Goal: Communication & Community: Answer question/provide support

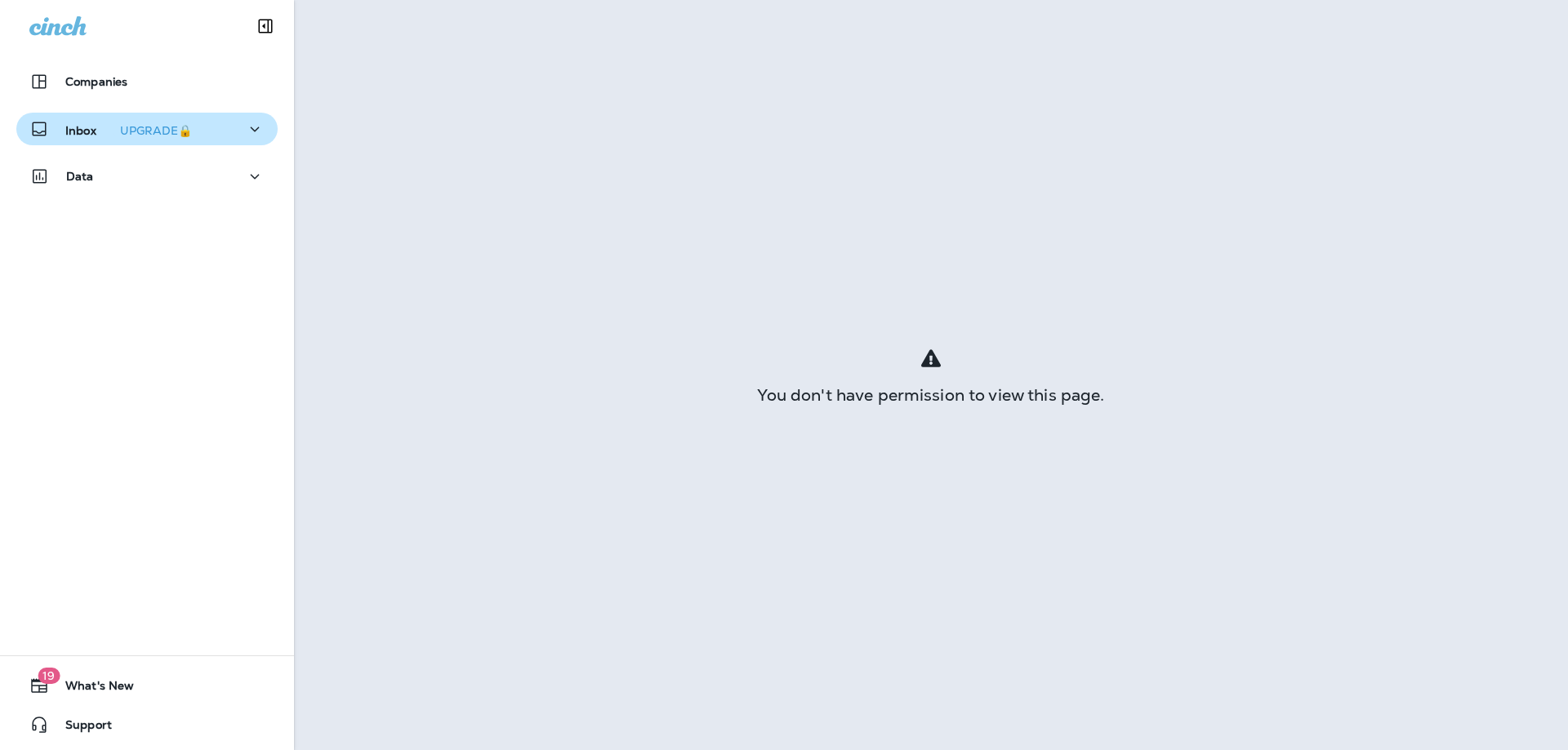
click at [90, 127] on p "Inbox UPGRADE🔒" at bounding box center [132, 130] width 133 height 17
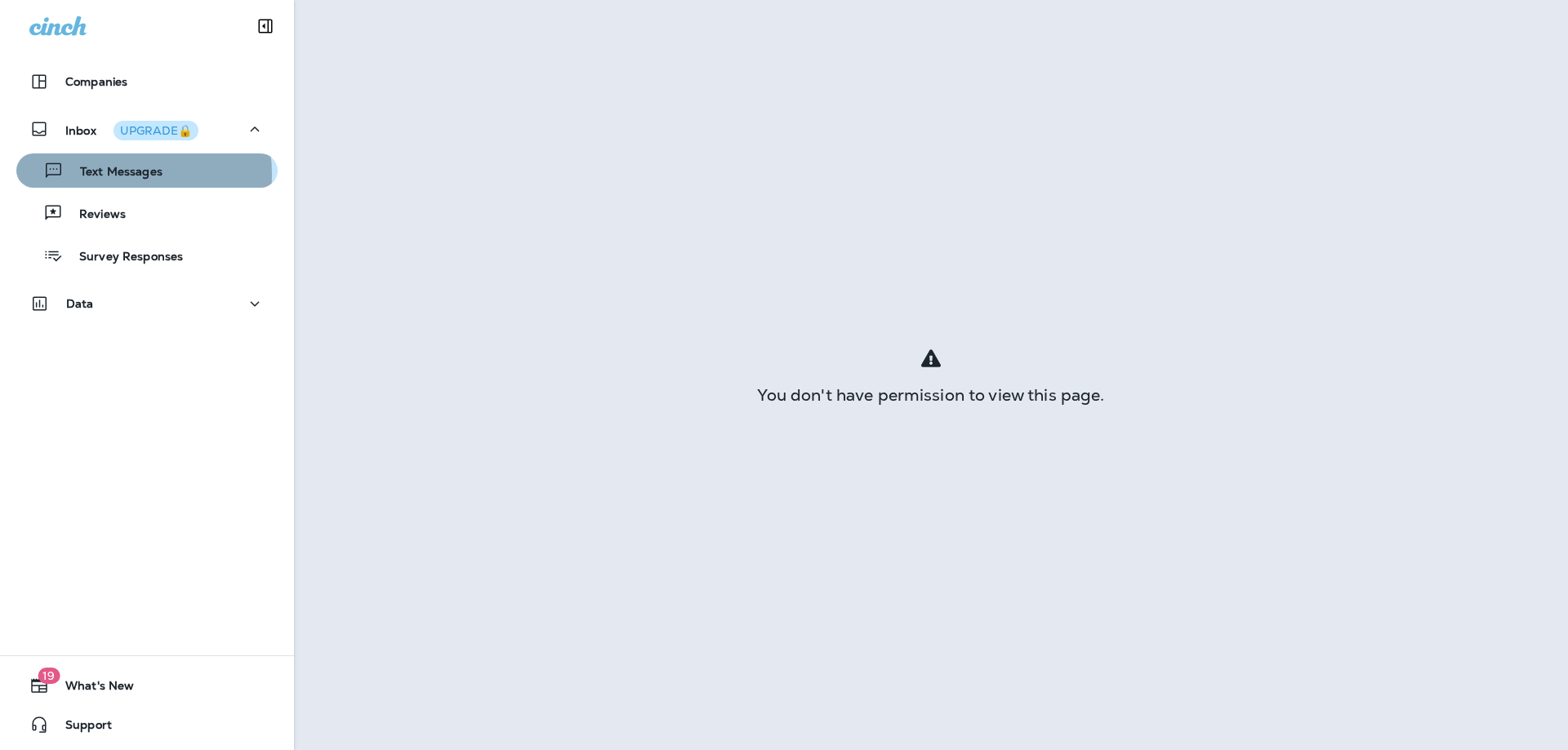
click at [123, 174] on p "Text Messages" at bounding box center [113, 173] width 99 height 15
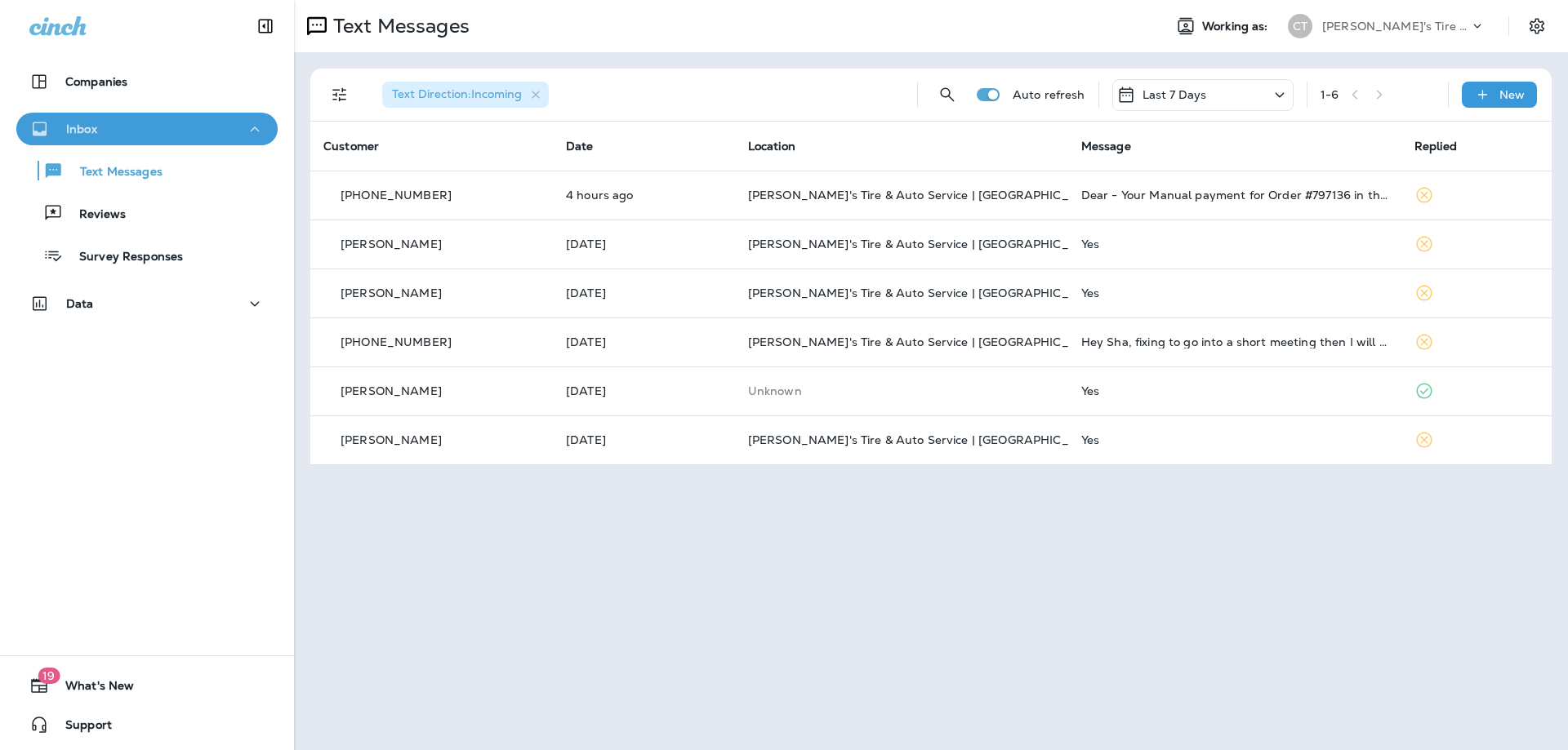
click at [204, 126] on div "Inbox" at bounding box center [147, 130] width 235 height 20
click at [149, 136] on div "Inbox" at bounding box center [147, 130] width 235 height 20
click at [124, 202] on div "Reviews" at bounding box center [147, 213] width 248 height 24
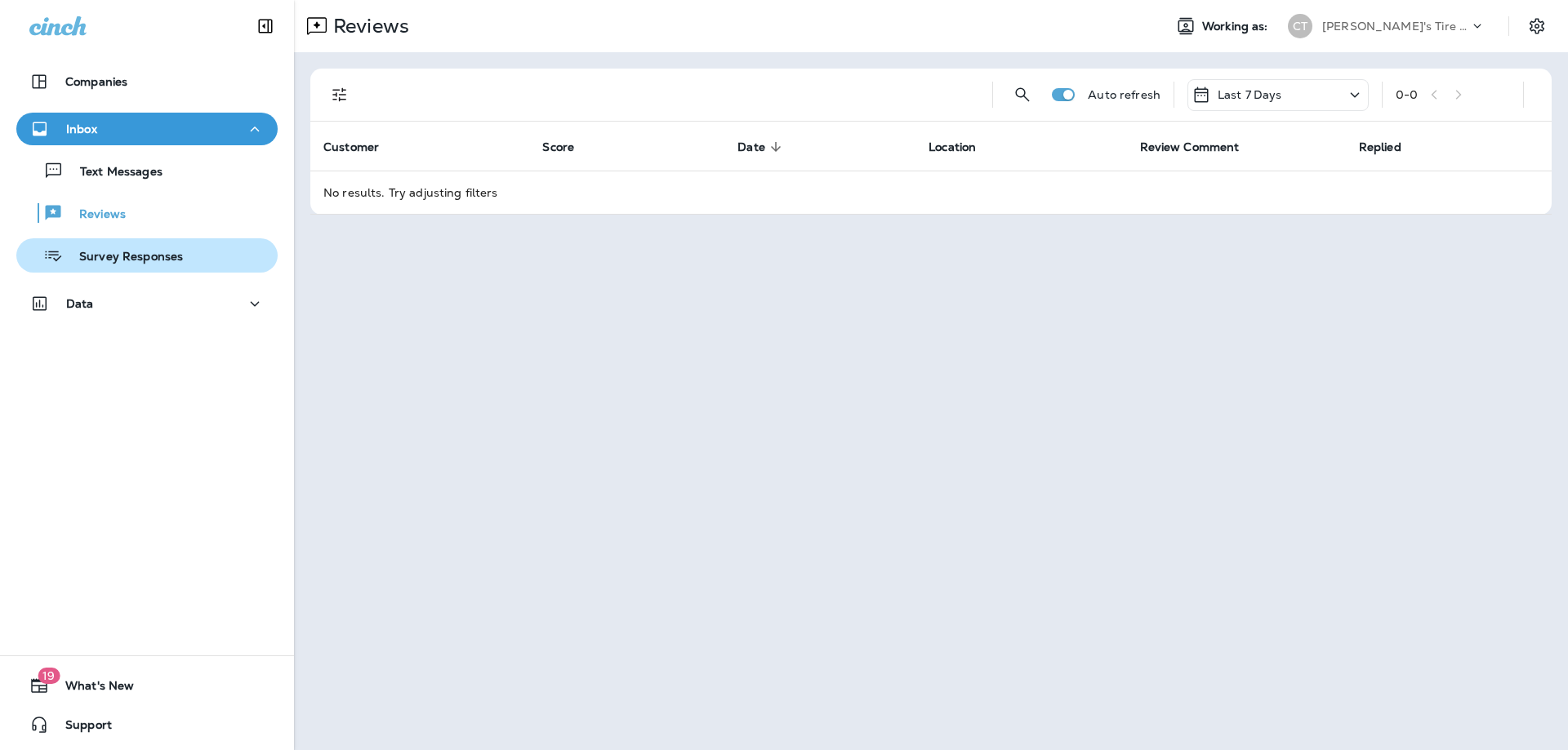
click at [150, 259] on p "Survey Responses" at bounding box center [123, 258] width 120 height 15
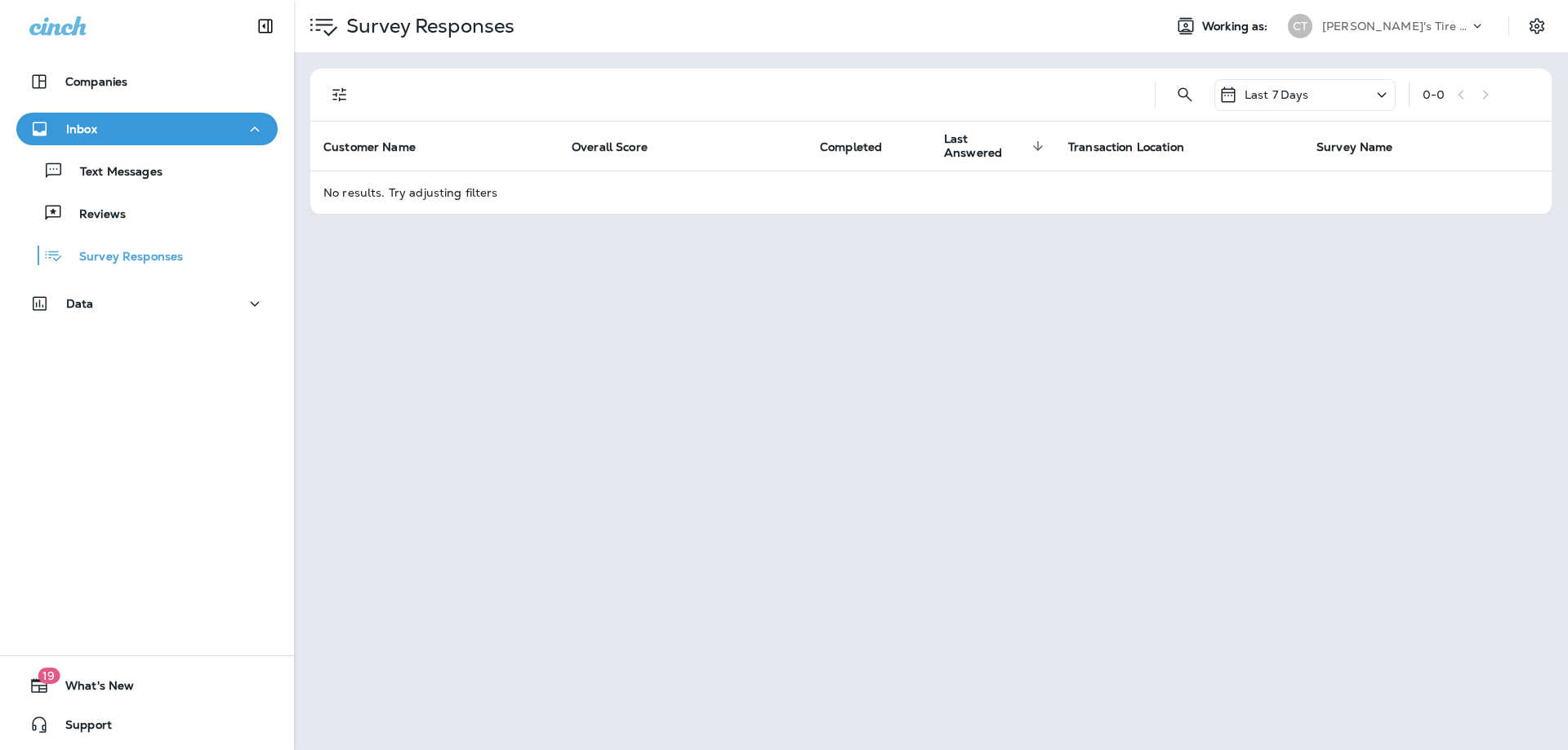
click at [1298, 95] on p "Last 7 Days" at bounding box center [1277, 95] width 65 height 13
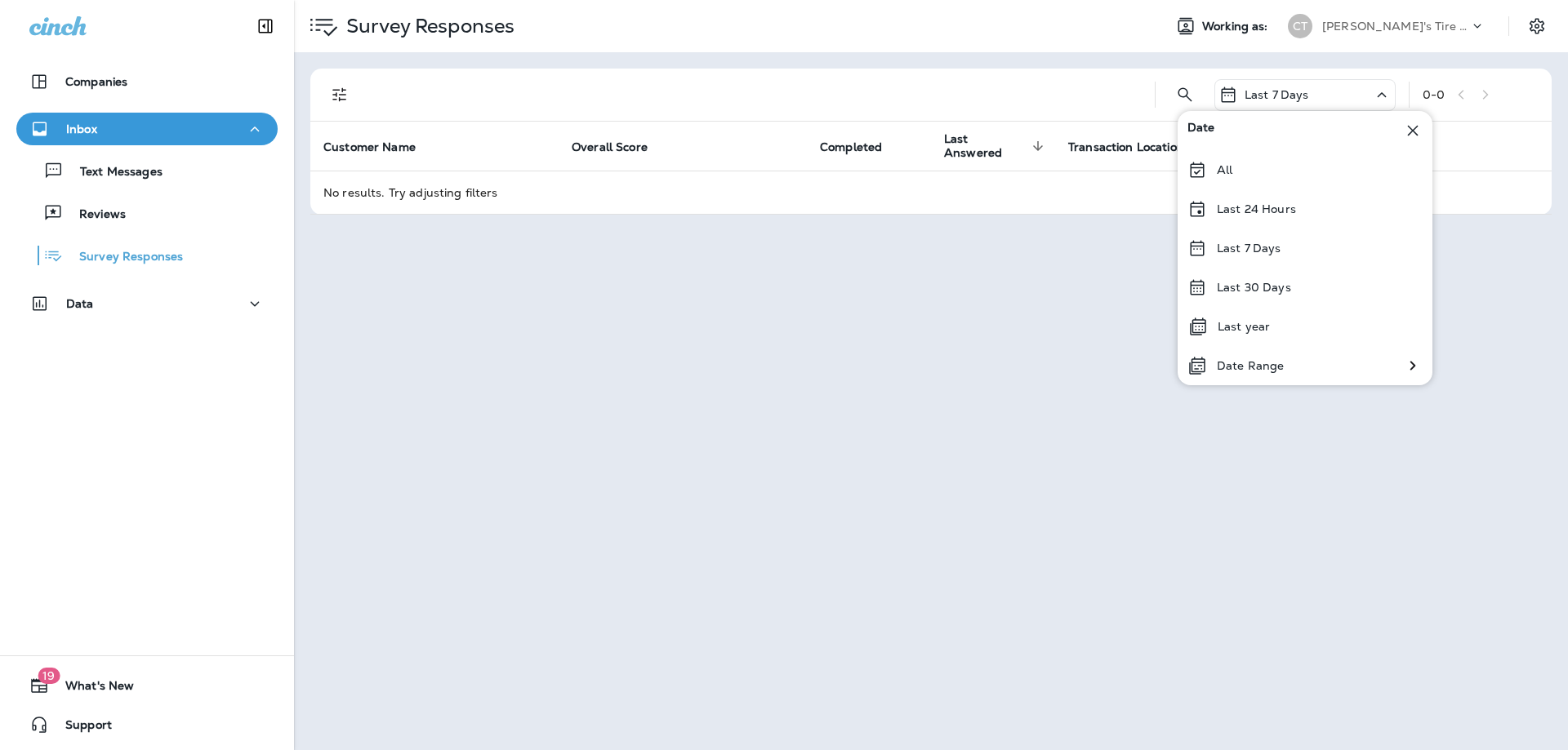
click at [1234, 285] on p "Last 30 Days" at bounding box center [1254, 288] width 74 height 13
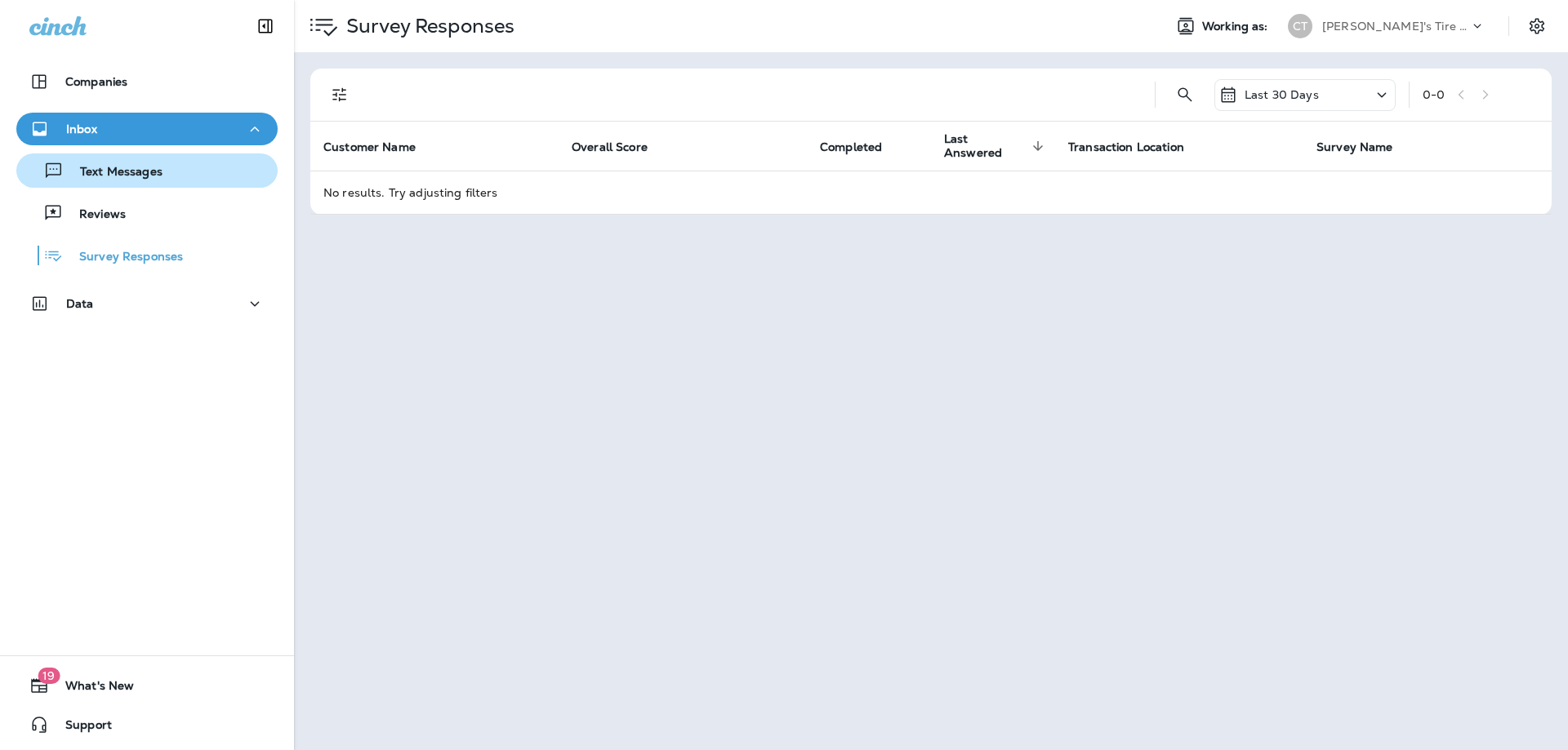
click at [131, 187] on button "Text Messages" at bounding box center [147, 170] width 261 height 35
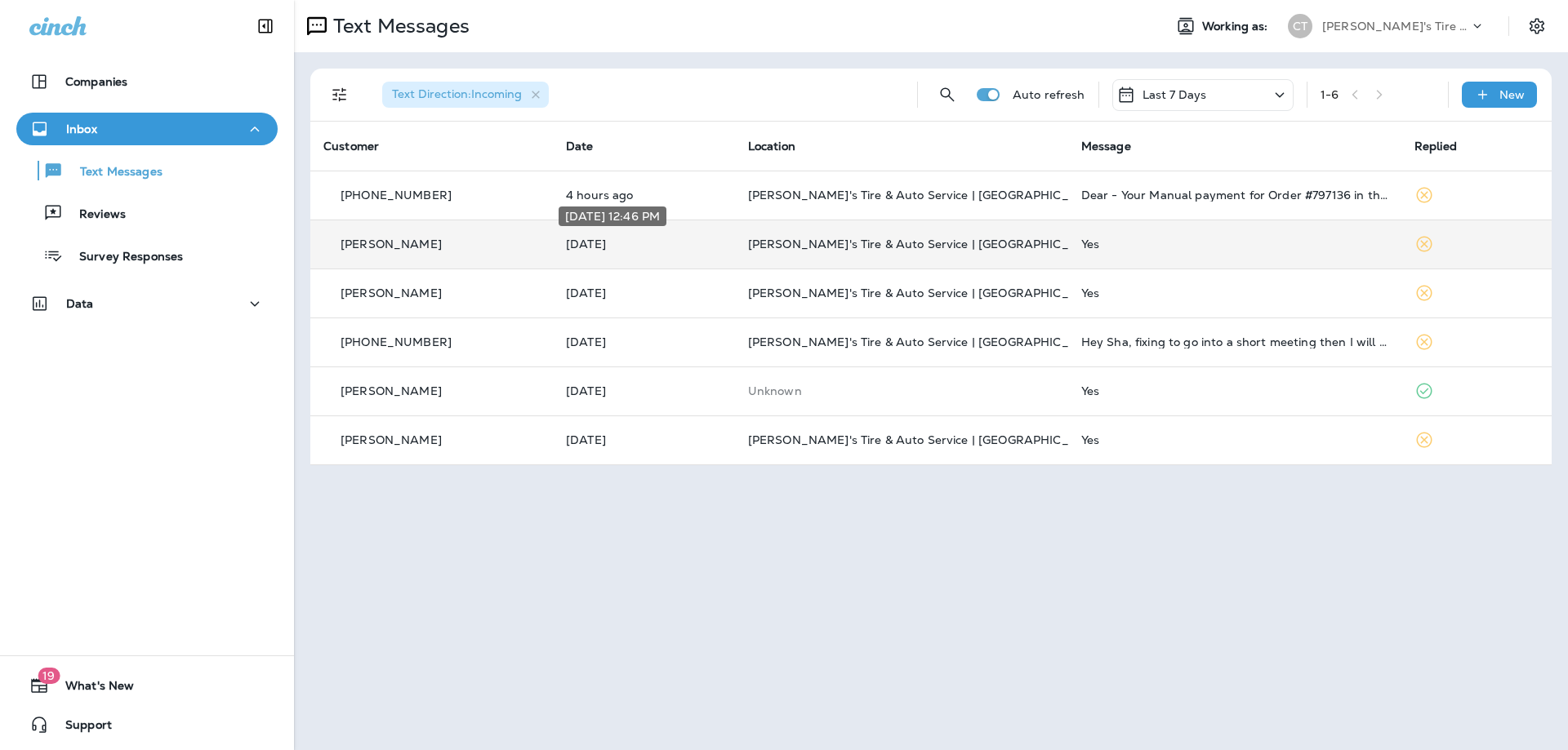
click at [671, 239] on p "[DATE]" at bounding box center [643, 244] width 156 height 13
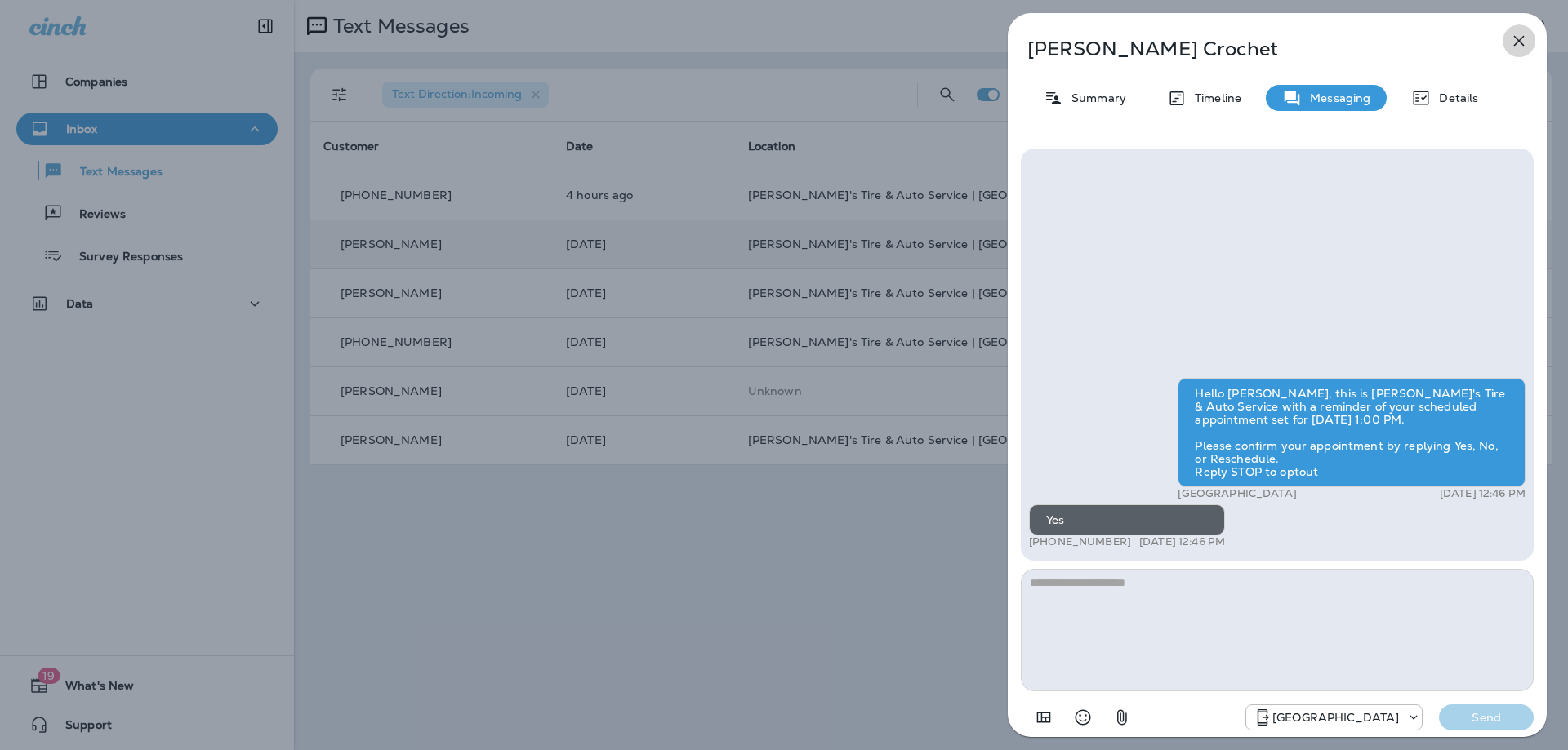
click at [1525, 43] on icon "button" at bounding box center [1518, 40] width 19 height 19
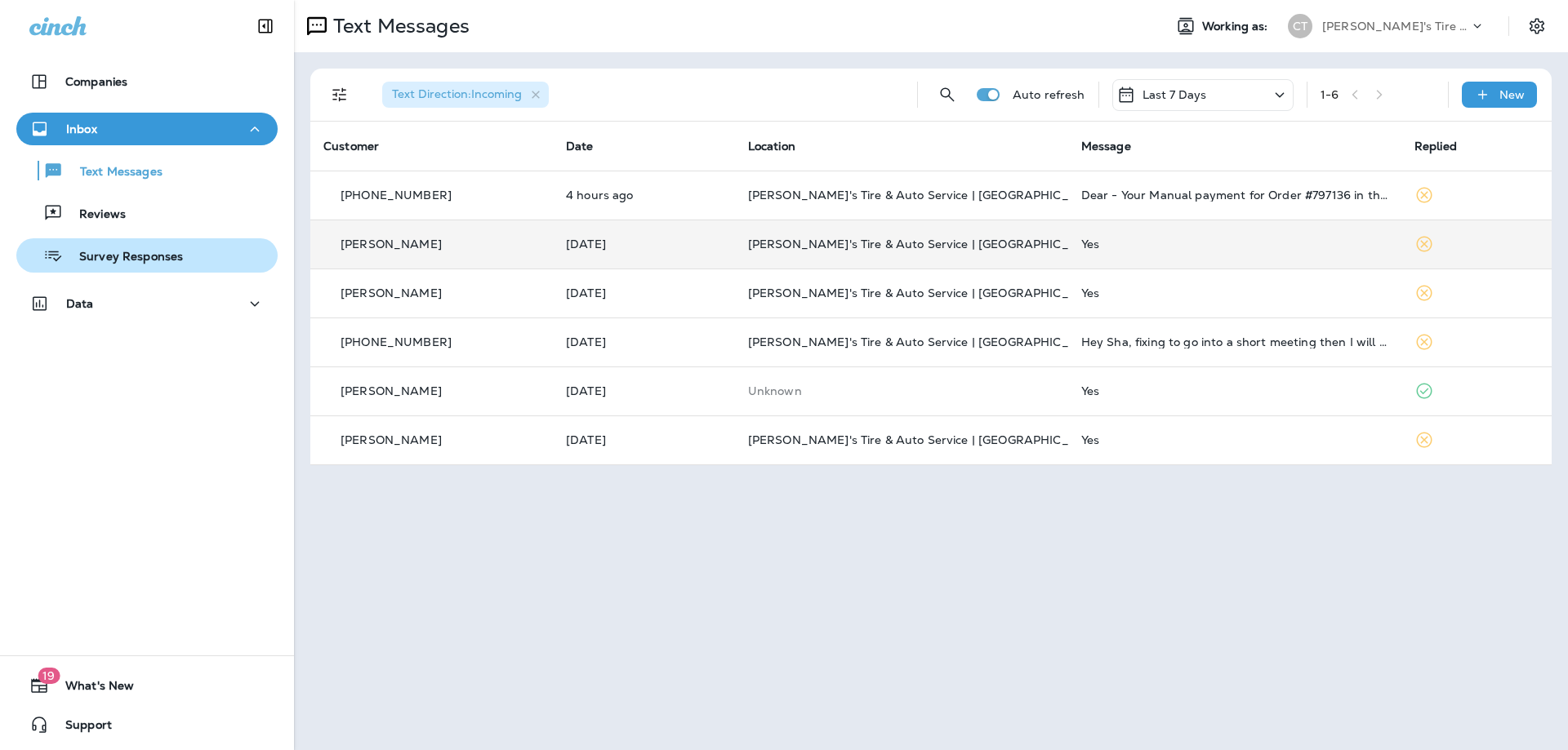
click at [122, 255] on p "Survey Responses" at bounding box center [123, 258] width 120 height 15
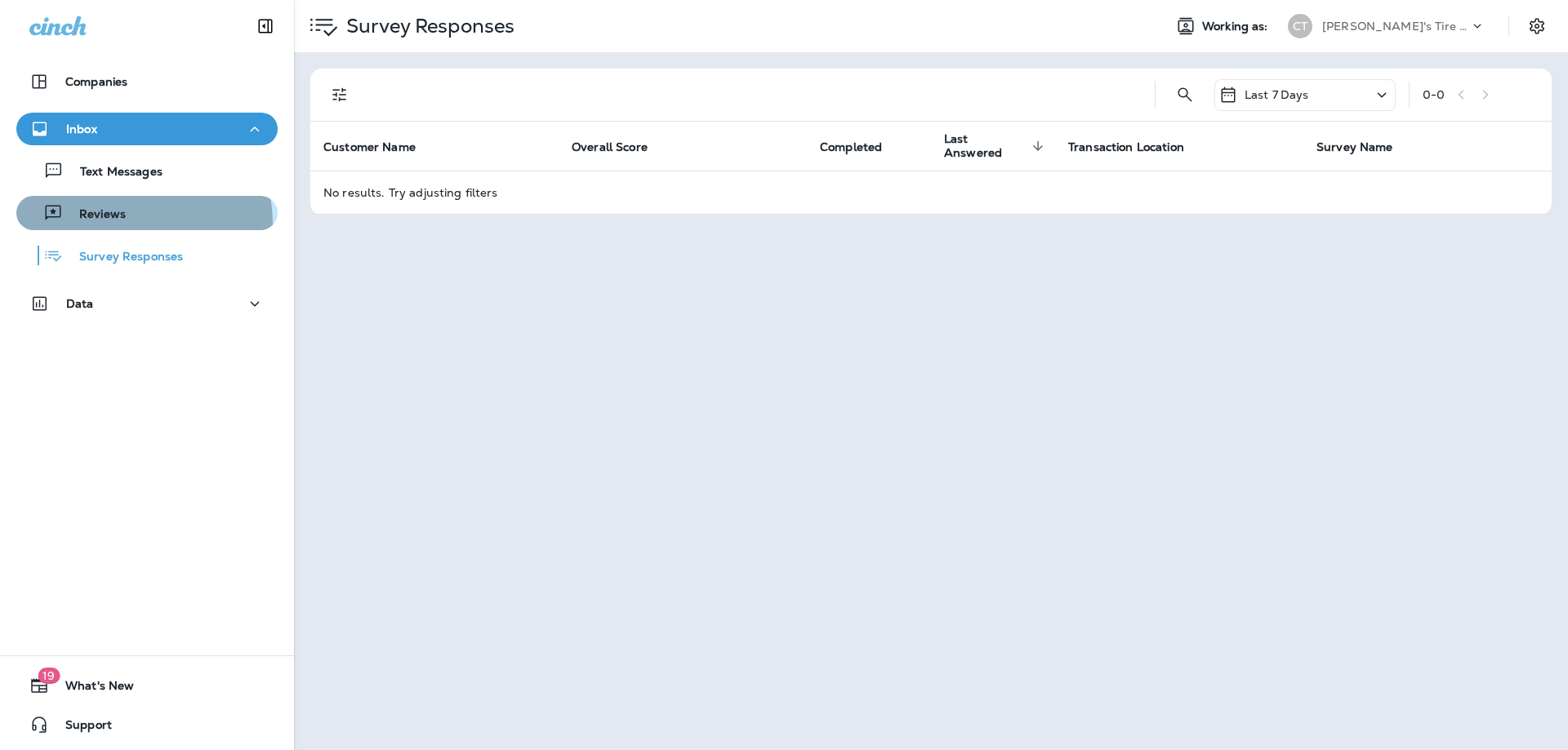
click at [103, 226] on button "Reviews" at bounding box center [147, 213] width 261 height 35
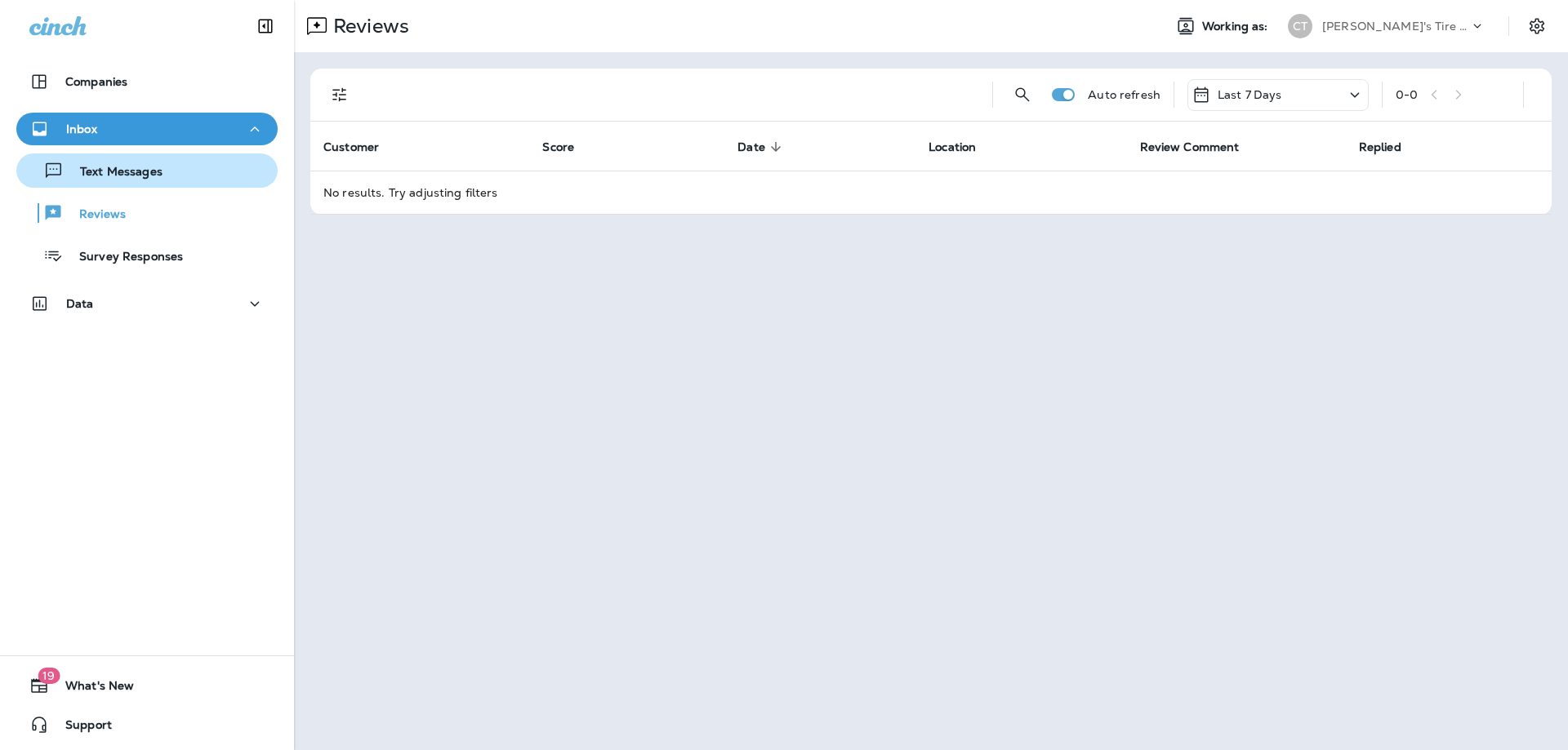
click at [136, 170] on p "Text Messages" at bounding box center [113, 173] width 99 height 15
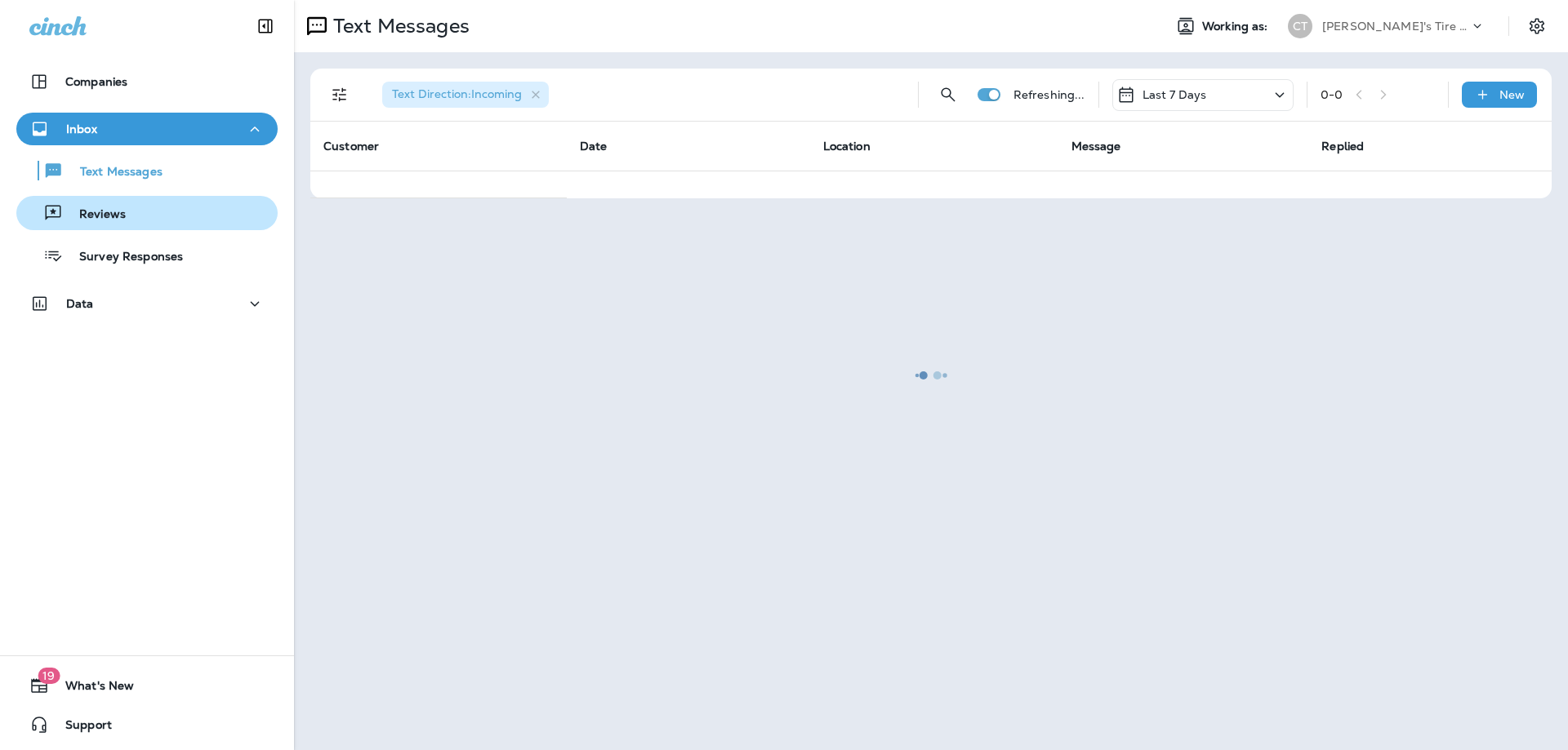
click at [115, 215] on p "Reviews" at bounding box center [94, 215] width 63 height 15
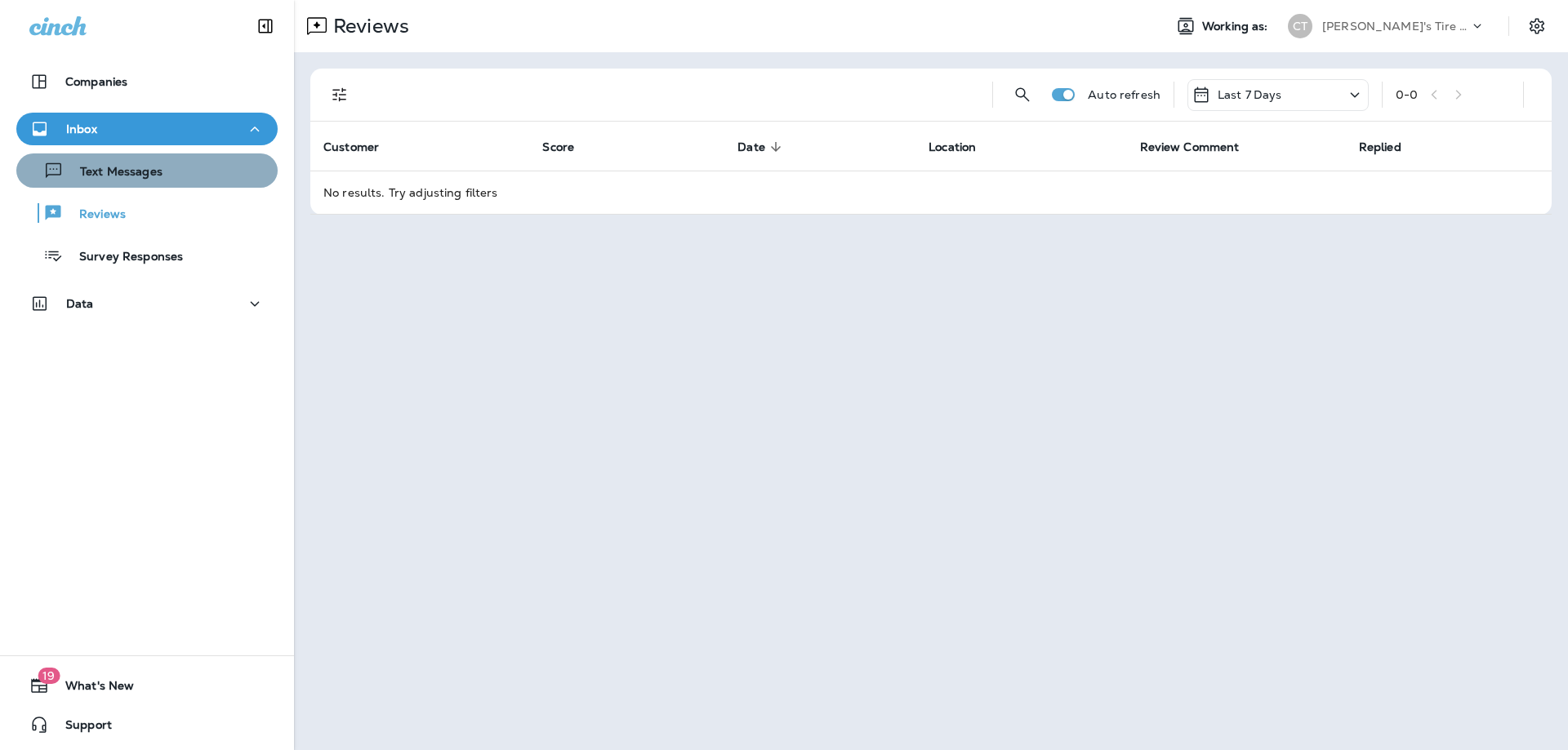
click at [158, 174] on p "Text Messages" at bounding box center [113, 173] width 99 height 15
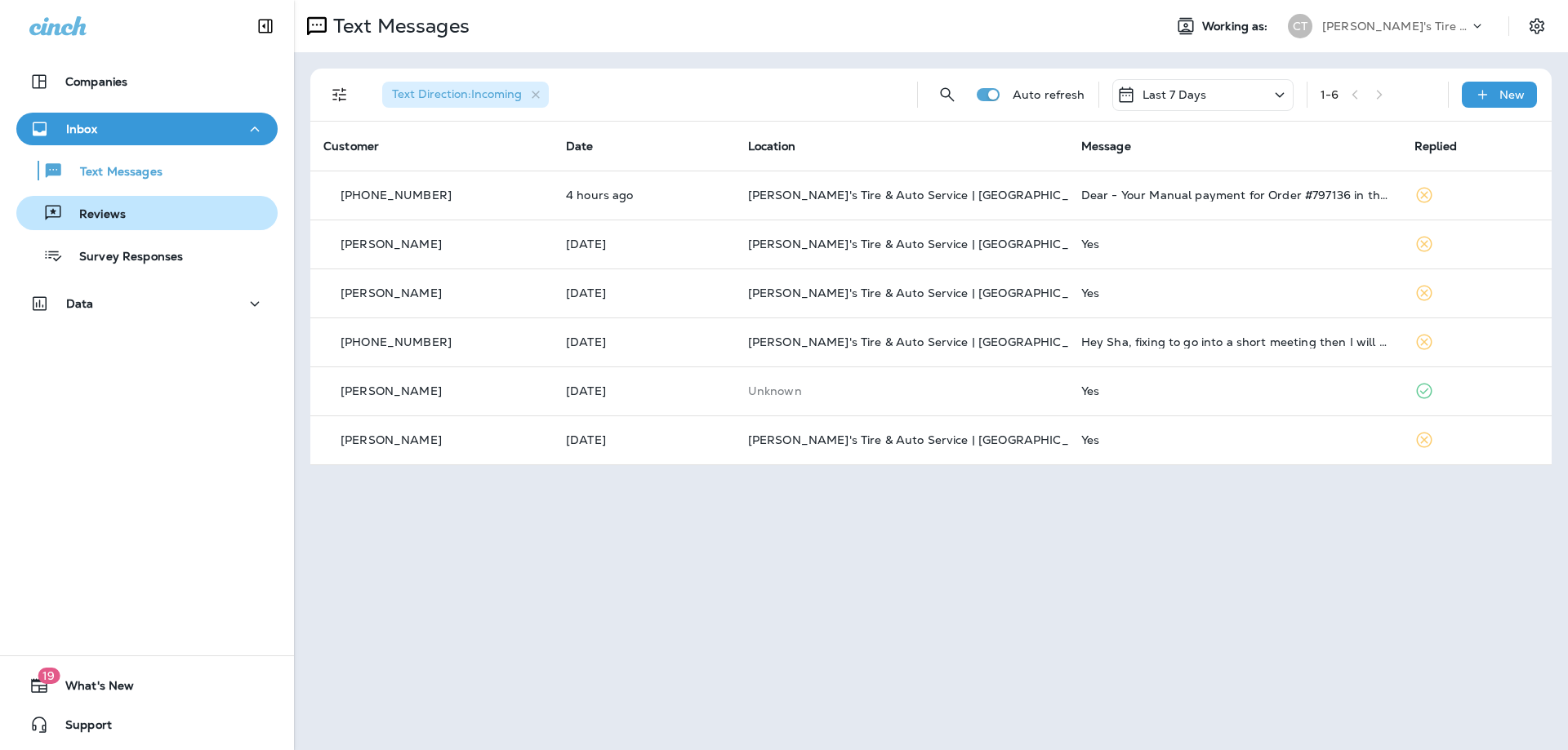
click at [98, 210] on p "Reviews" at bounding box center [94, 215] width 63 height 15
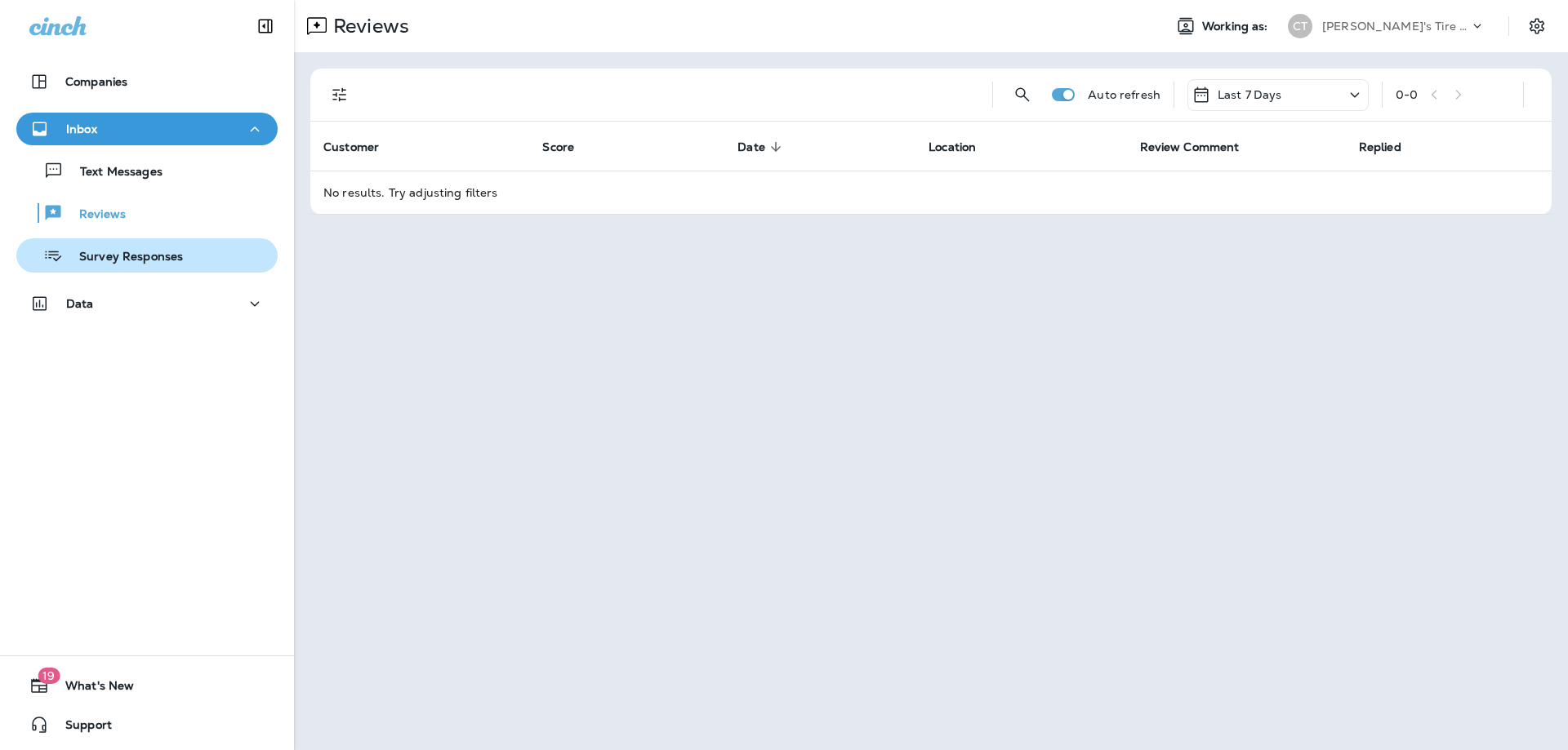
click at [109, 255] on p "Survey Responses" at bounding box center [123, 258] width 120 height 15
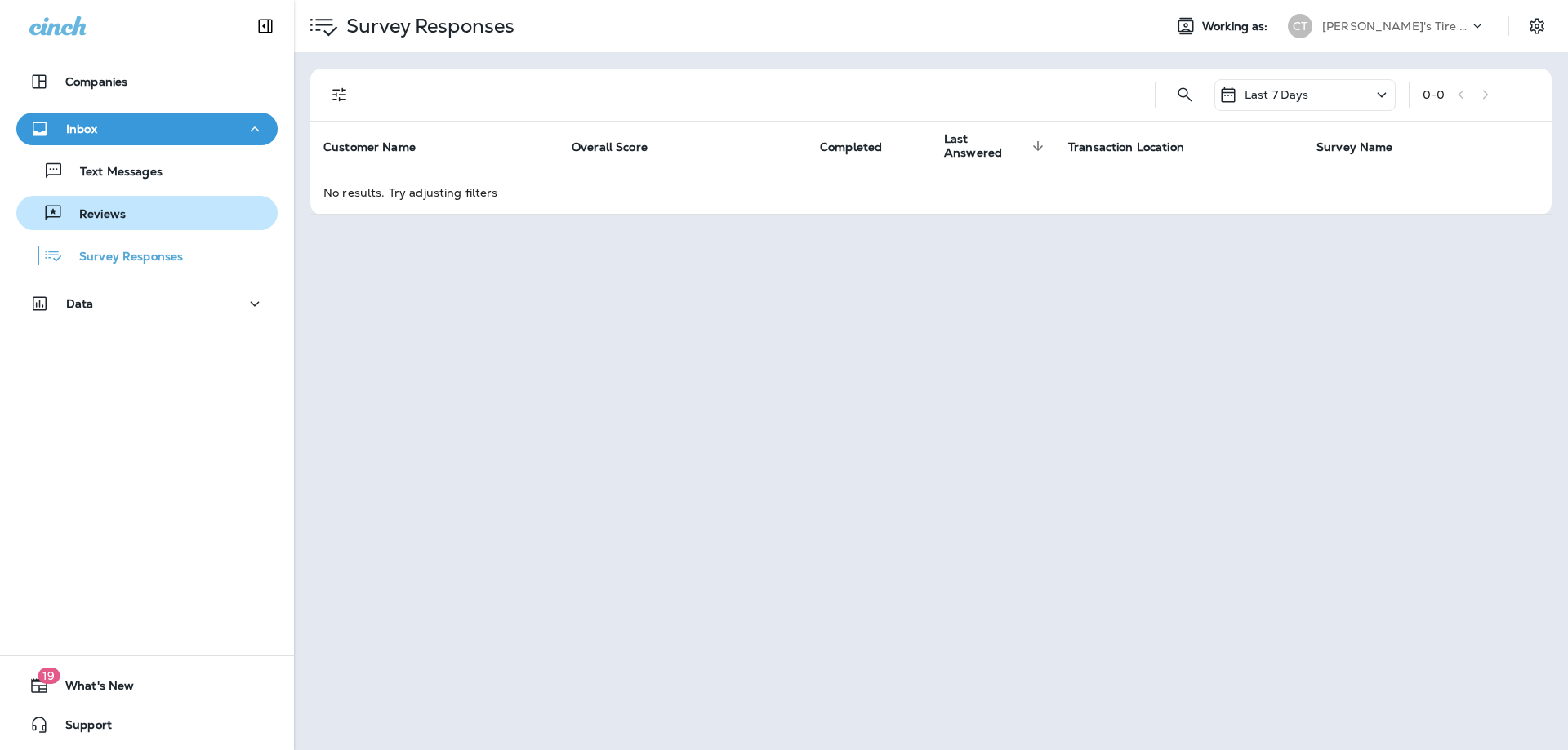
click at [134, 213] on div "Reviews" at bounding box center [147, 213] width 248 height 24
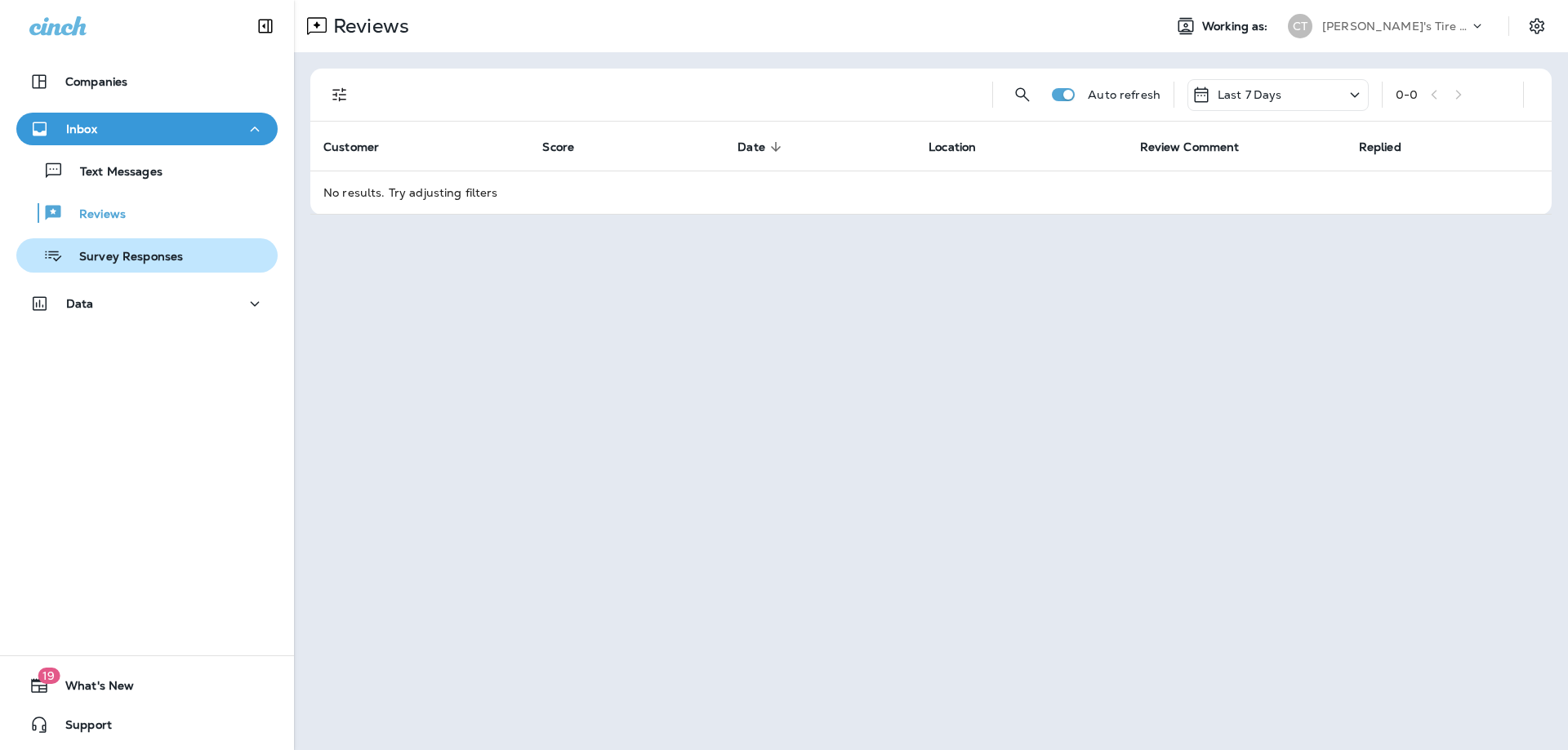
click at [125, 259] on p "Survey Responses" at bounding box center [123, 258] width 120 height 15
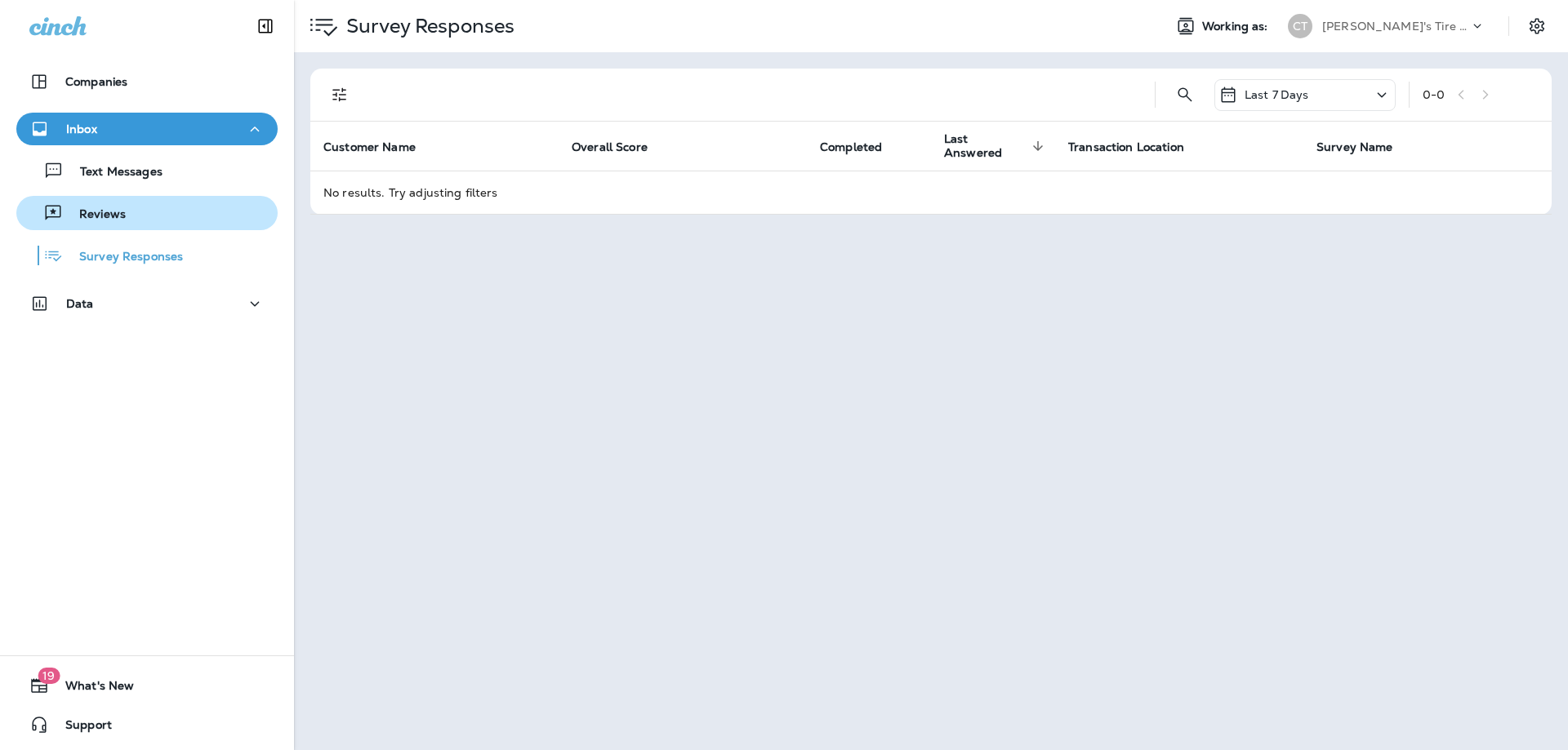
click at [96, 216] on p "Reviews" at bounding box center [94, 215] width 63 height 15
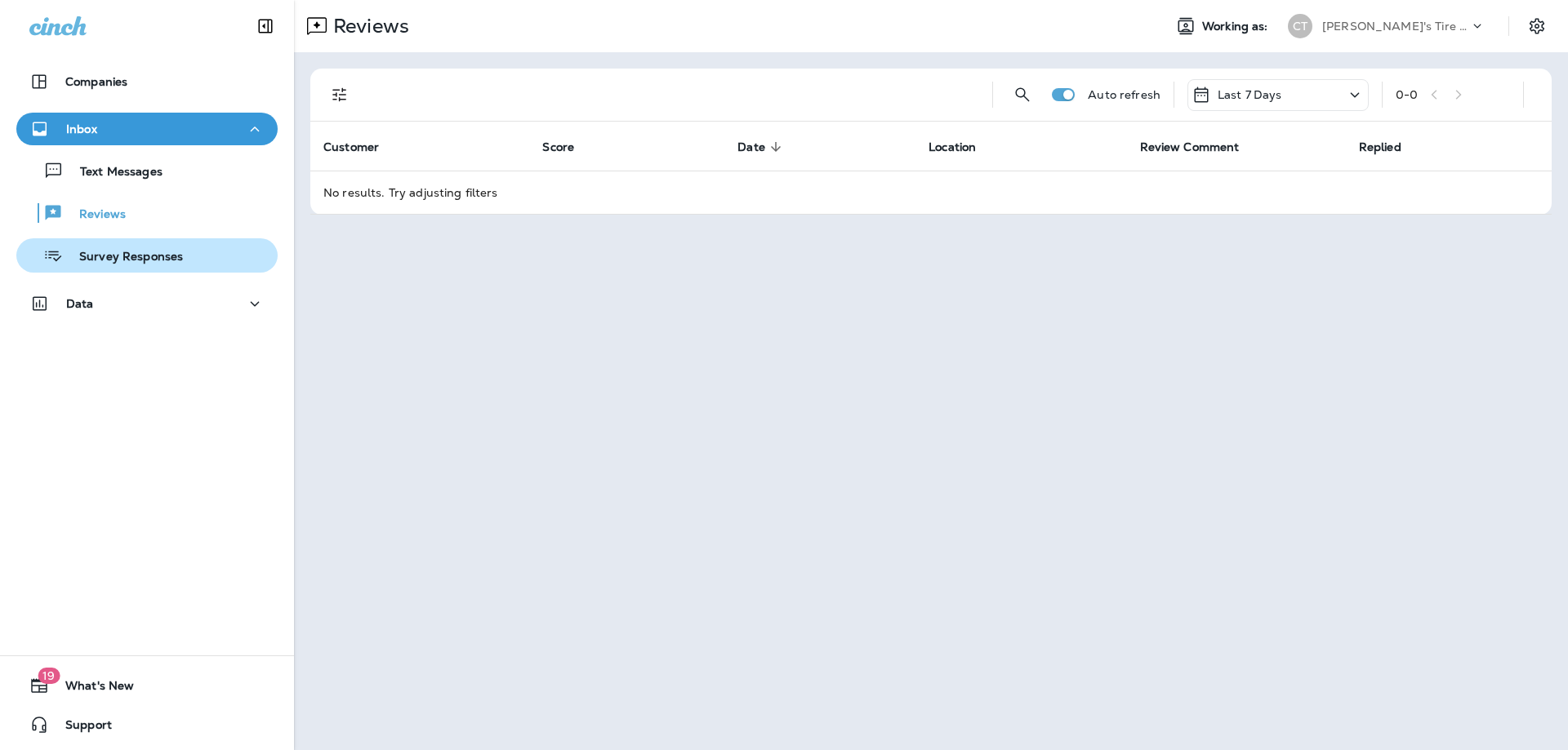
click at [99, 254] on p "Survey Responses" at bounding box center [123, 258] width 120 height 15
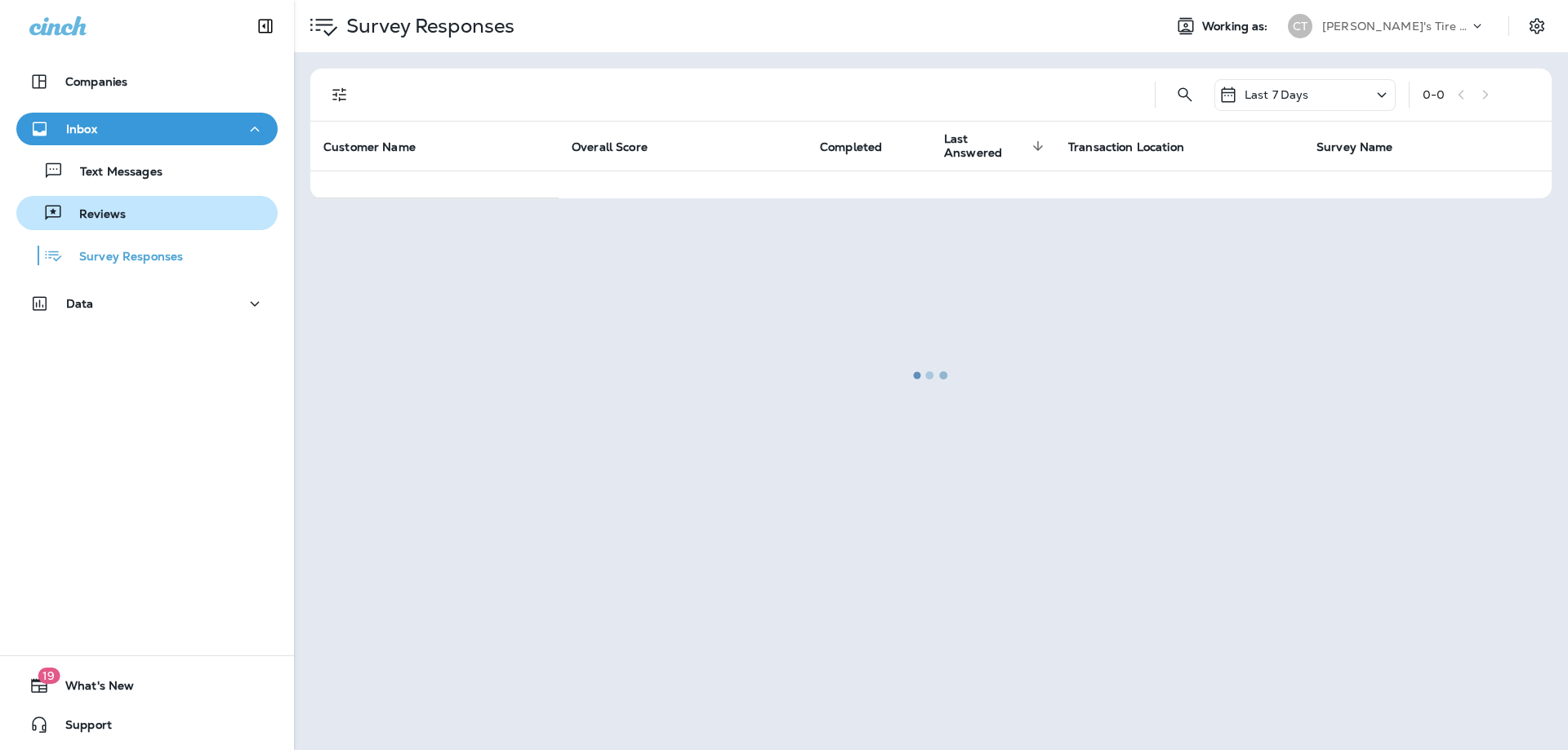
click at [93, 214] on p "Reviews" at bounding box center [94, 215] width 63 height 15
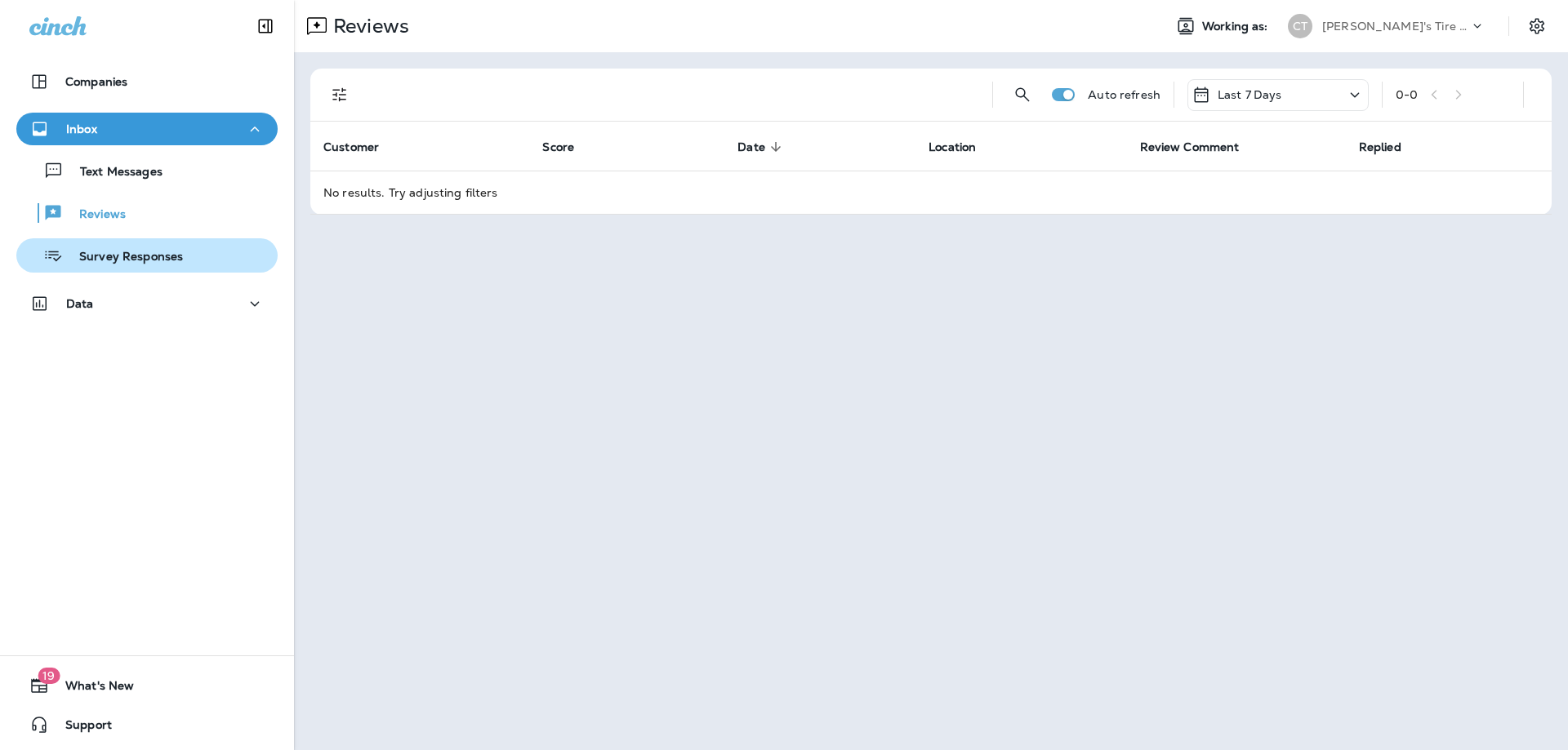
click at [102, 253] on p "Survey Responses" at bounding box center [123, 258] width 120 height 15
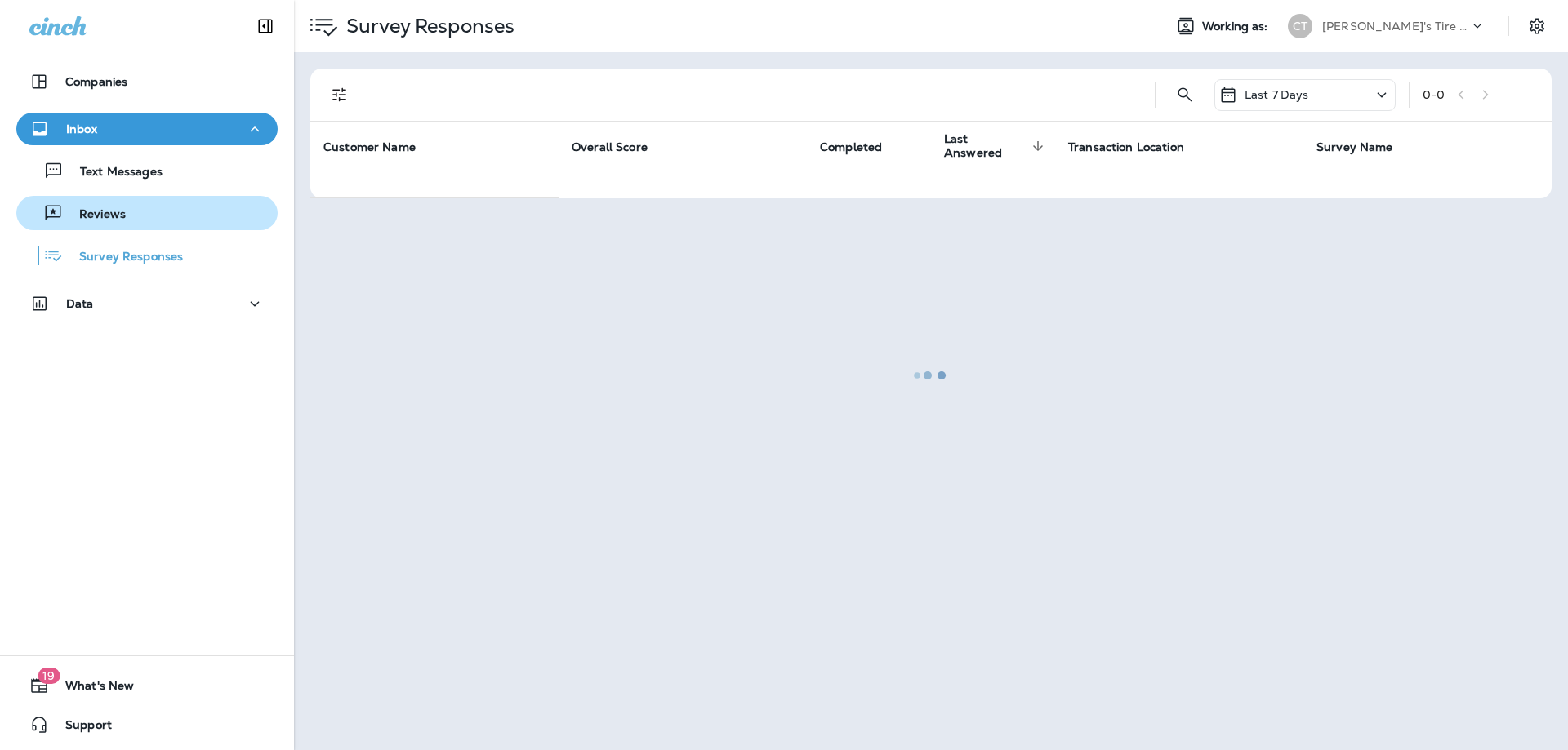
click at [104, 205] on div "Reviews" at bounding box center [74, 213] width 103 height 24
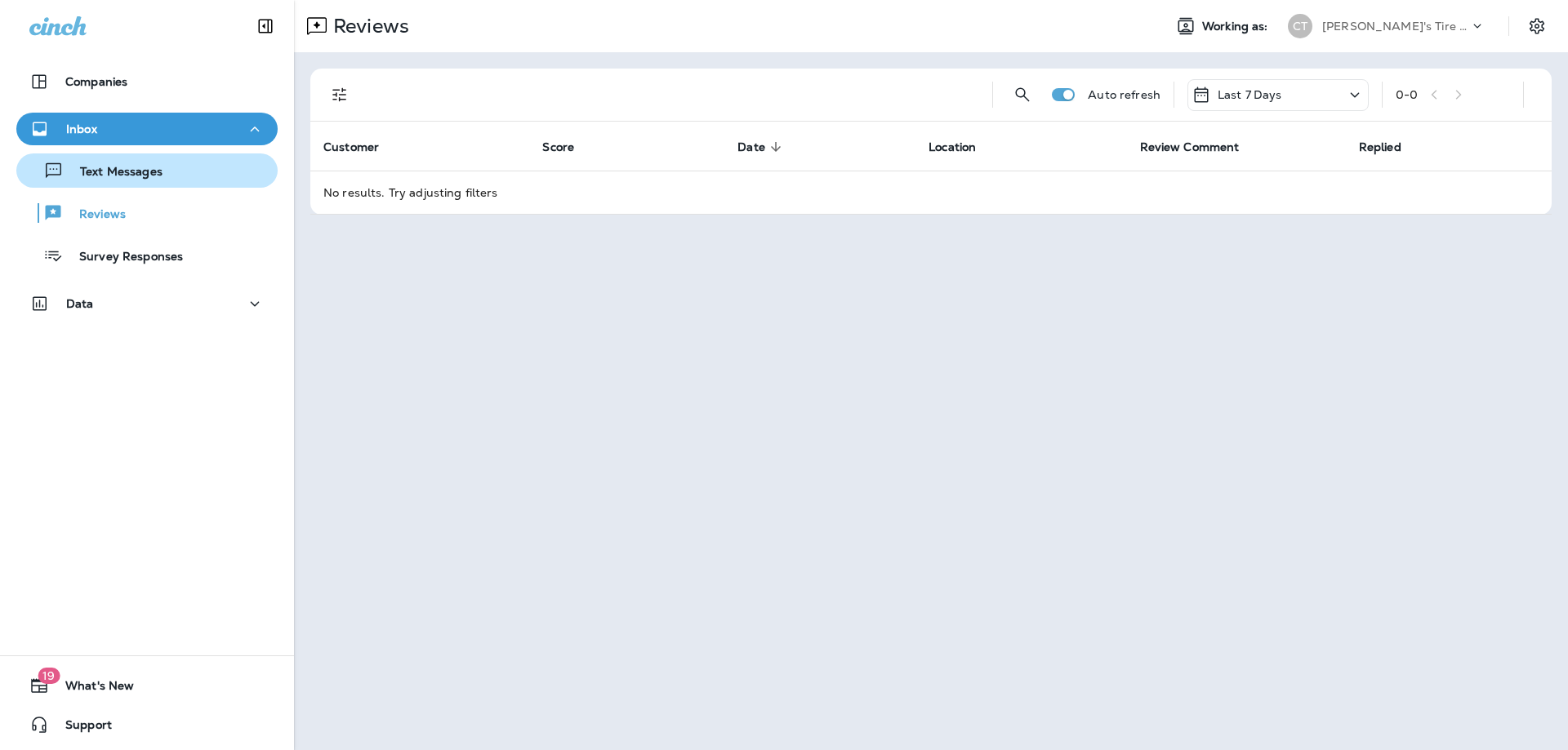
click at [154, 163] on div "Text Messages" at bounding box center [93, 170] width 140 height 24
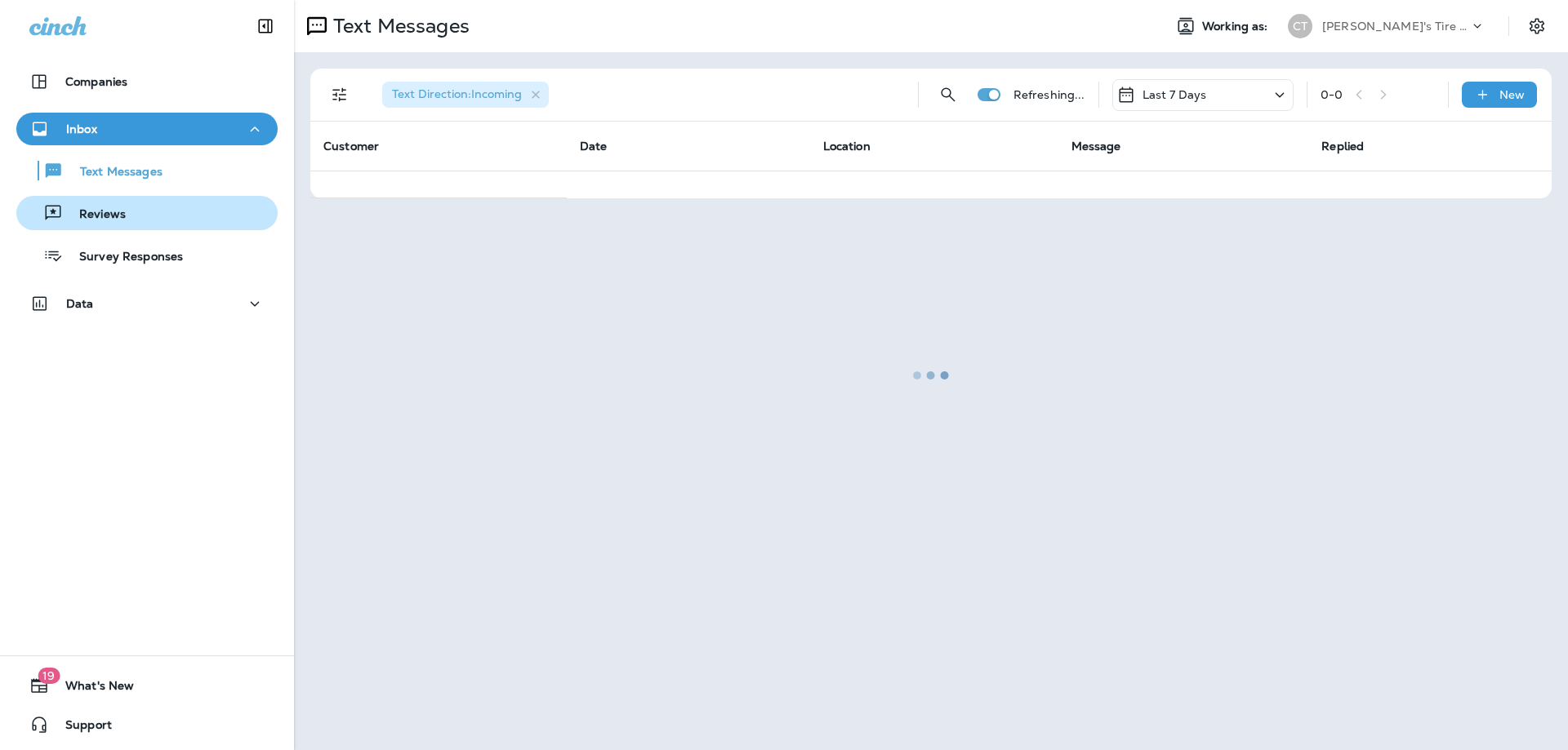
click at [161, 215] on div "Reviews" at bounding box center [147, 213] width 248 height 24
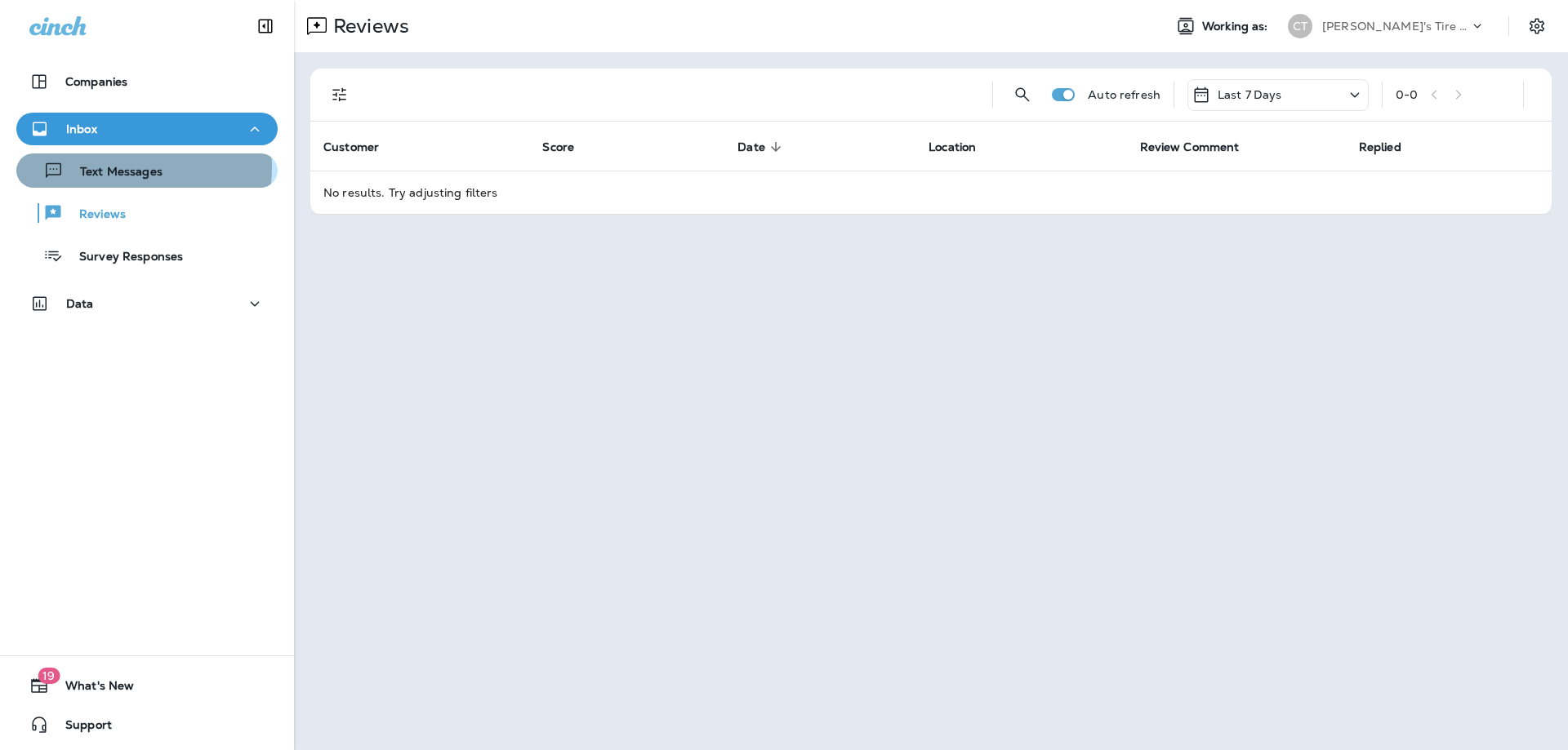
click at [118, 168] on p "Text Messages" at bounding box center [113, 173] width 99 height 15
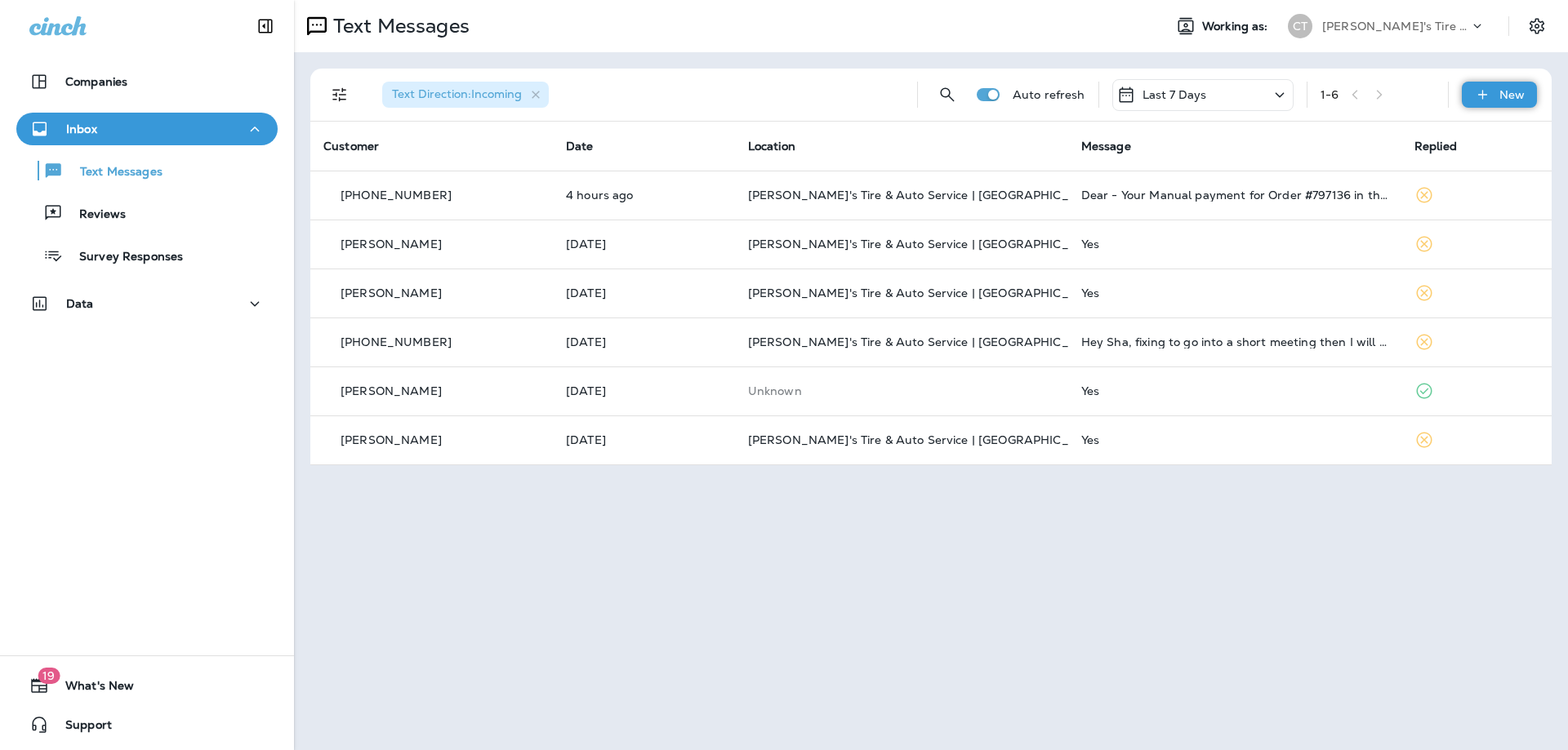
click at [1480, 95] on icon at bounding box center [1483, 94] width 17 height 16
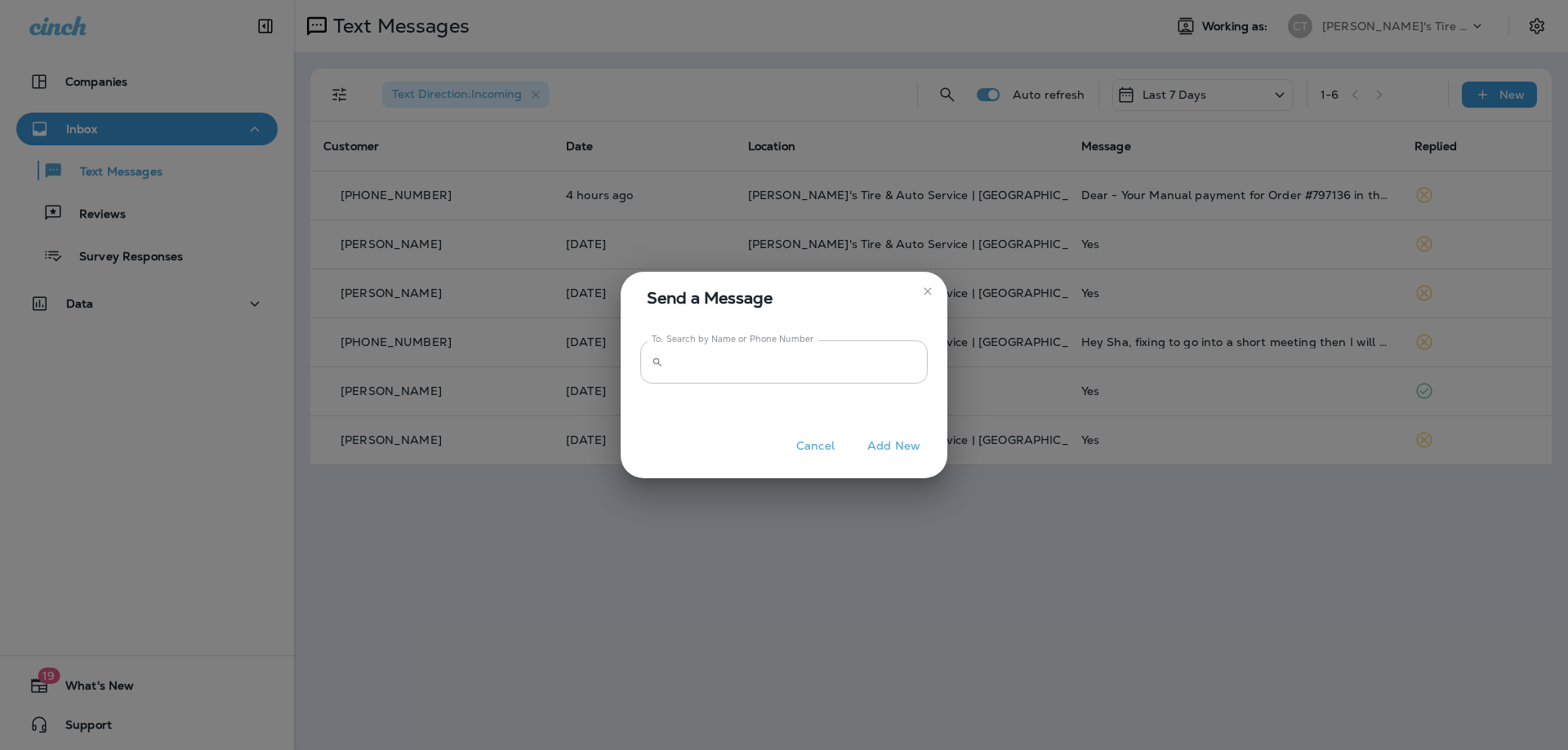
click at [691, 367] on input "To: Search by Name or Phone Number" at bounding box center [798, 361] width 259 height 43
type input "**********"
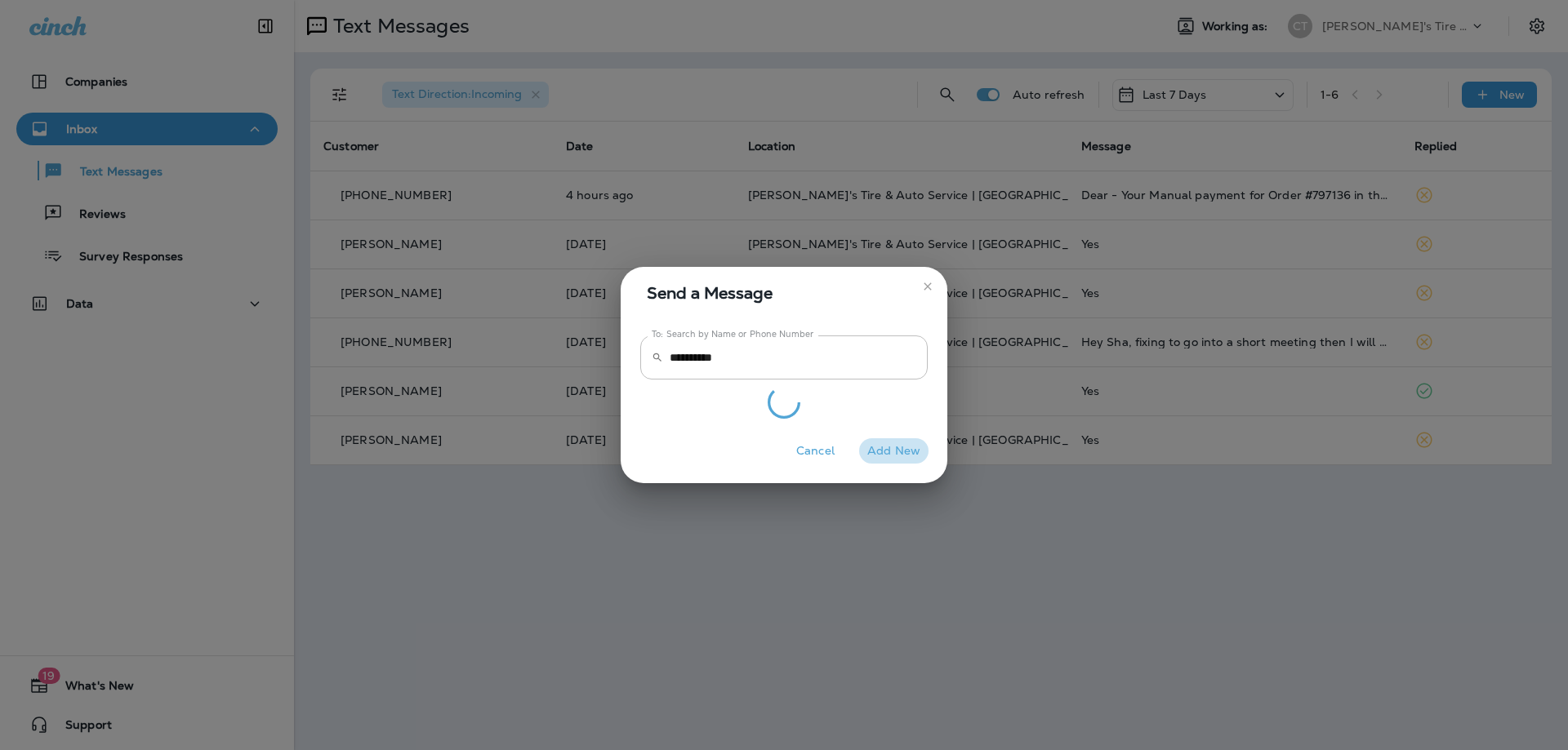
click at [883, 449] on button "Add New" at bounding box center [893, 451] width 69 height 25
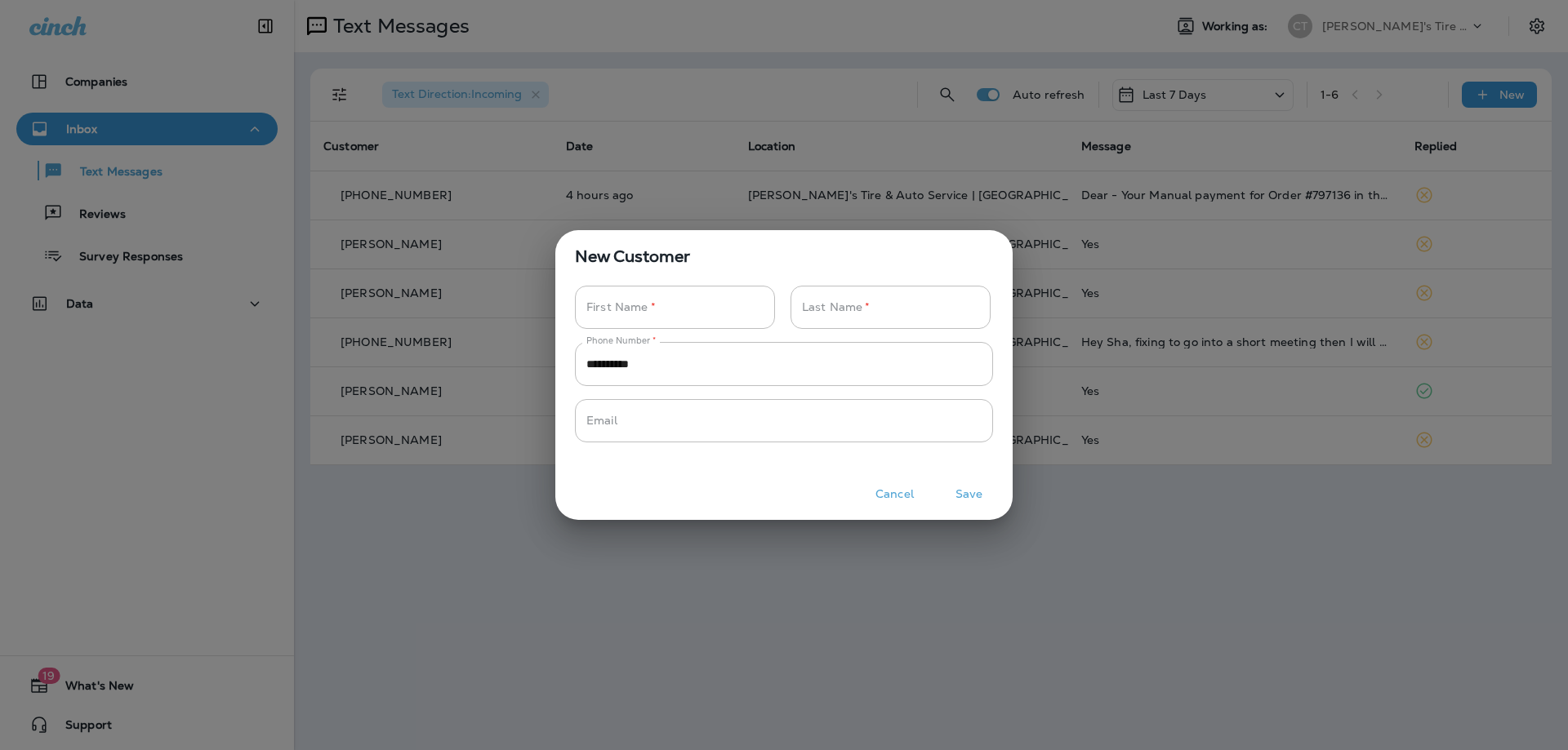
click at [905, 502] on button "Cancel" at bounding box center [894, 494] width 61 height 25
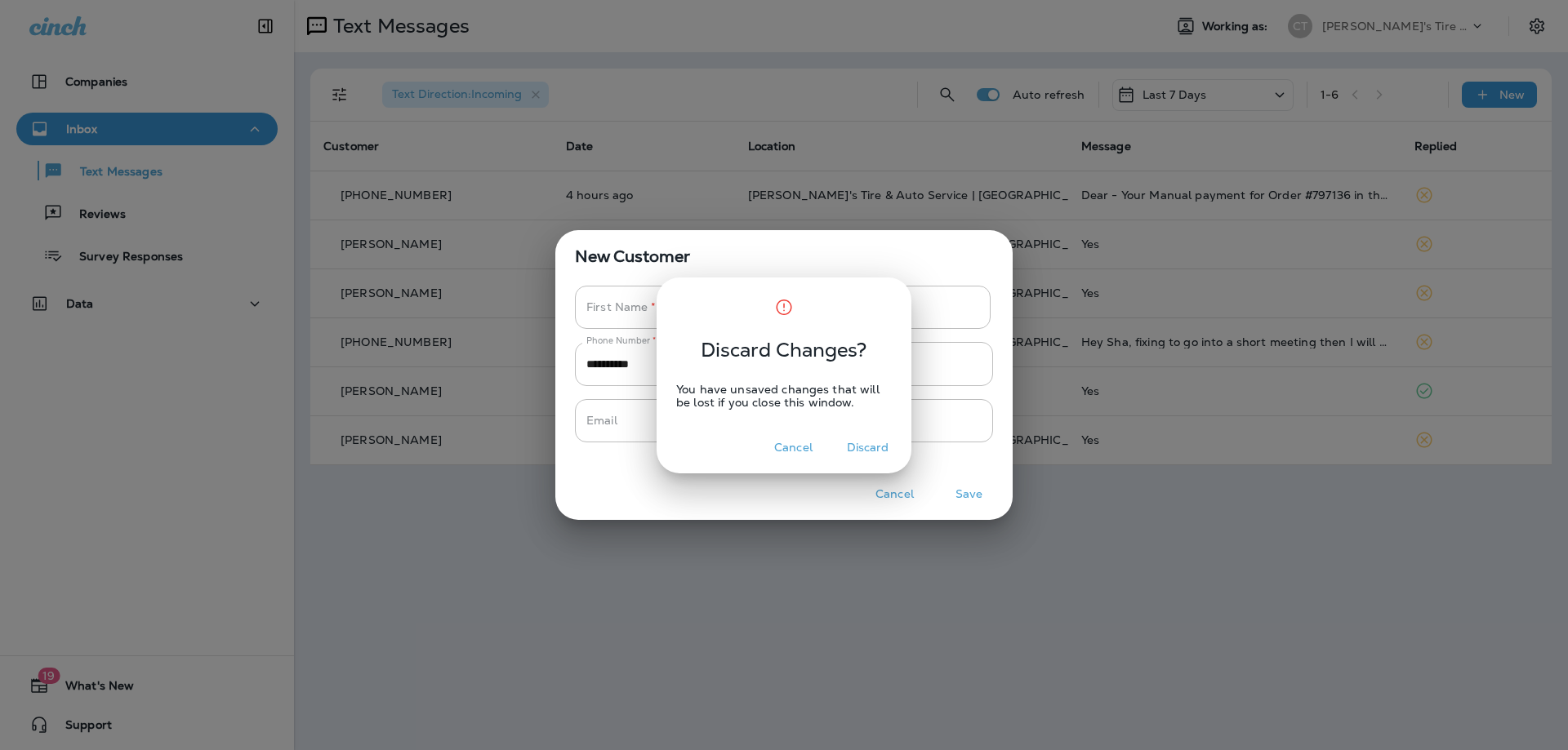
click at [875, 453] on button "Discard" at bounding box center [867, 448] width 61 height 25
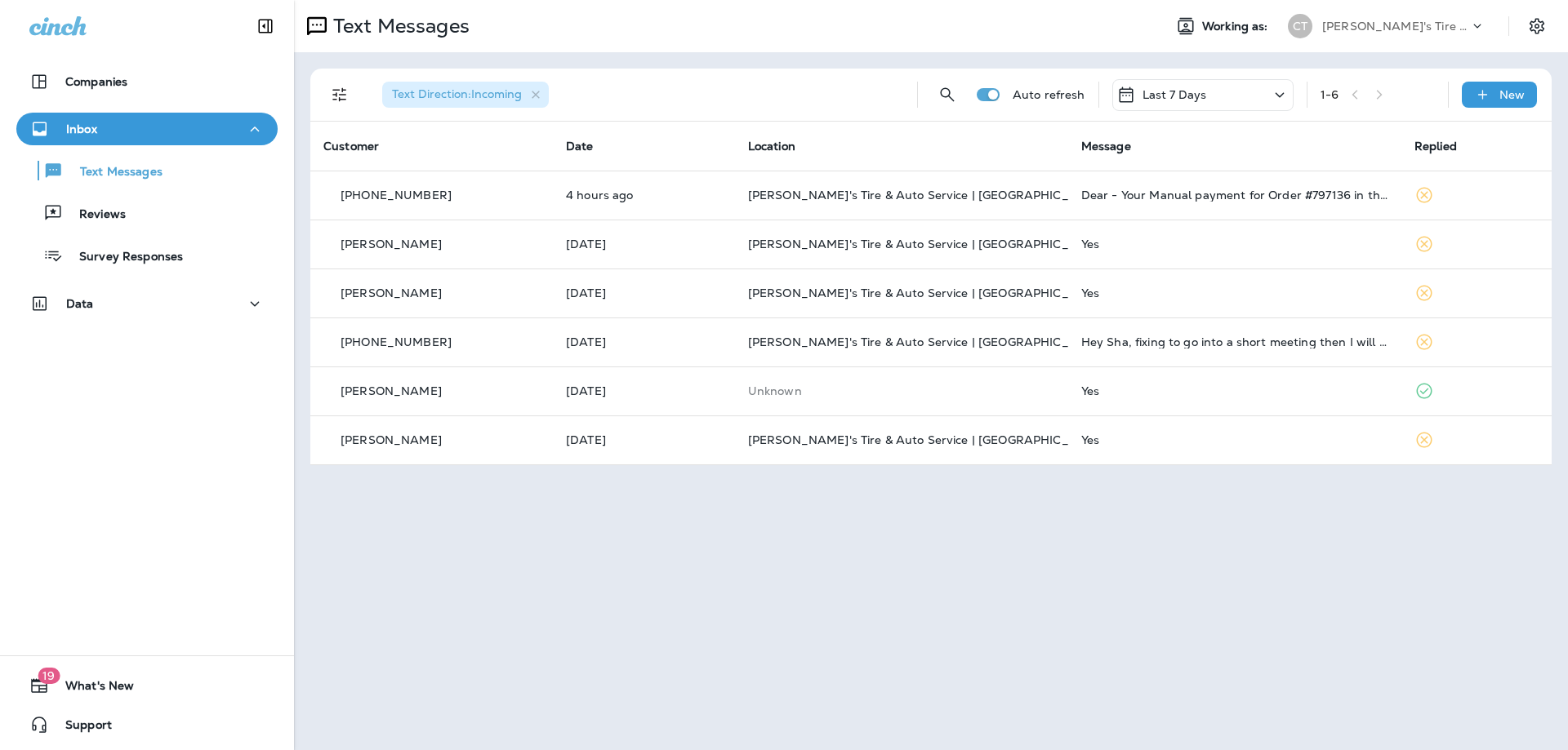
click at [1492, 110] on div "Text Direction : Incoming Auto refresh Last 7 Days 1 - 6 New" at bounding box center [934, 94] width 1222 height 52
click at [1491, 101] on icon at bounding box center [1483, 94] width 17 height 16
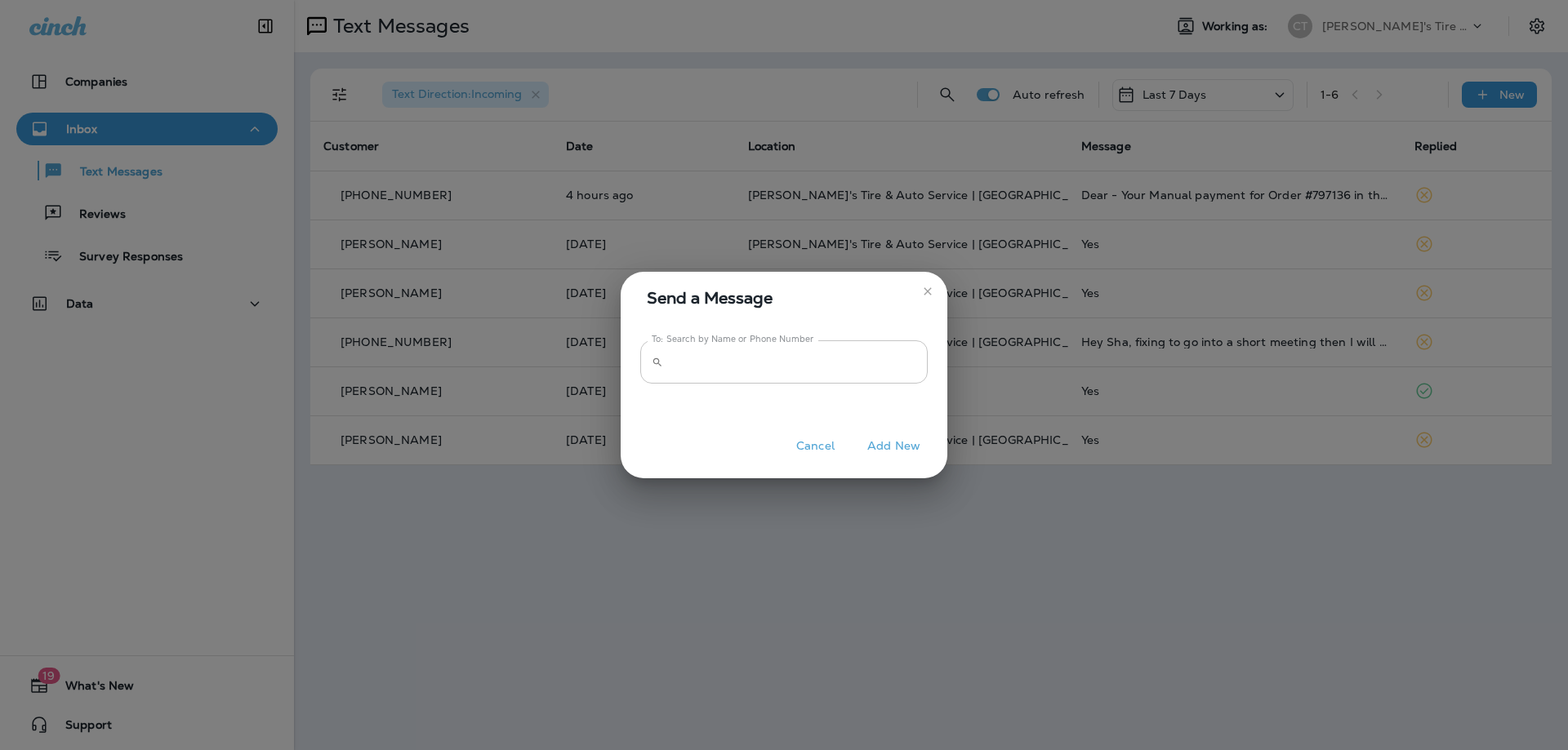
click at [756, 360] on input "To: Search by Name or Phone Number" at bounding box center [798, 361] width 259 height 43
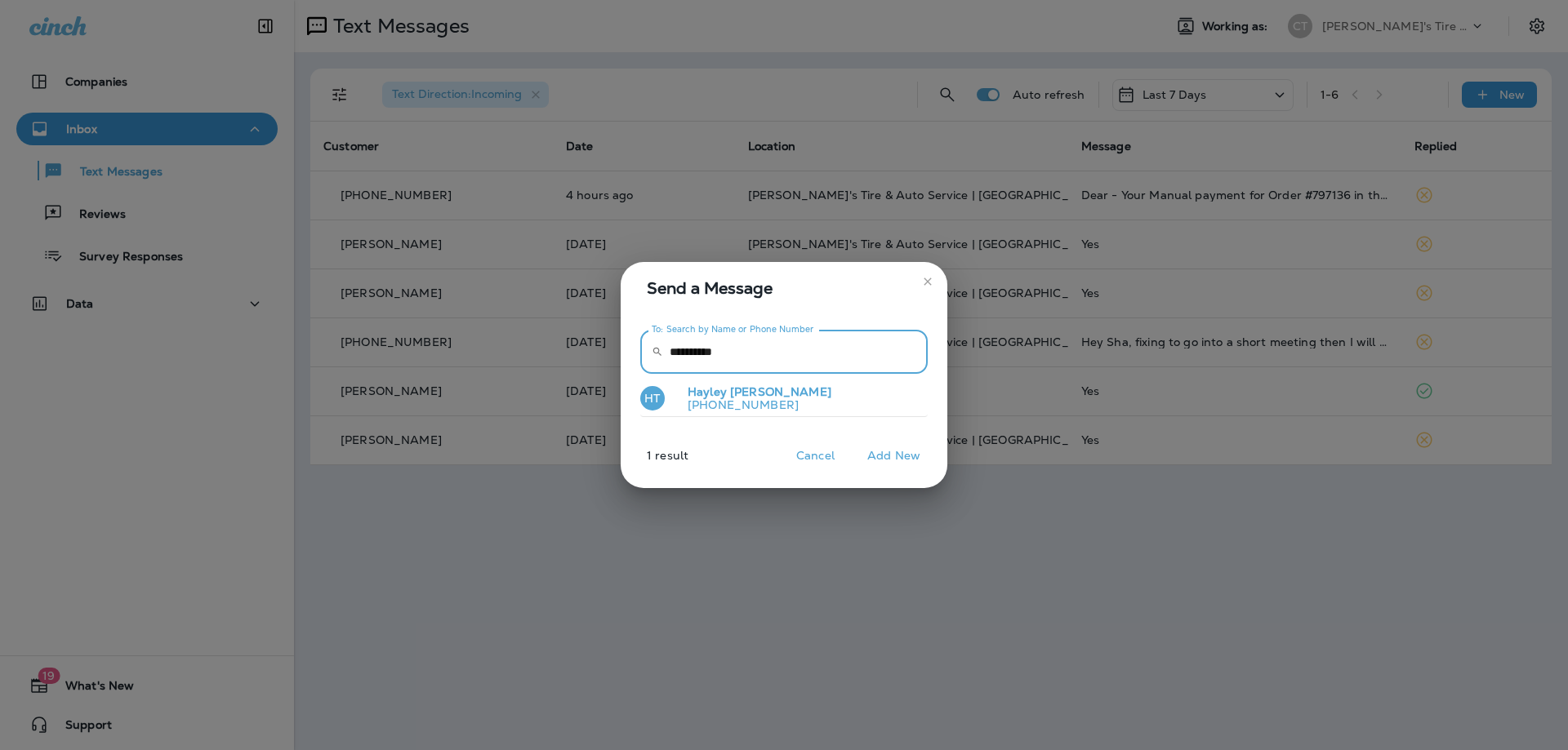
type input "**********"
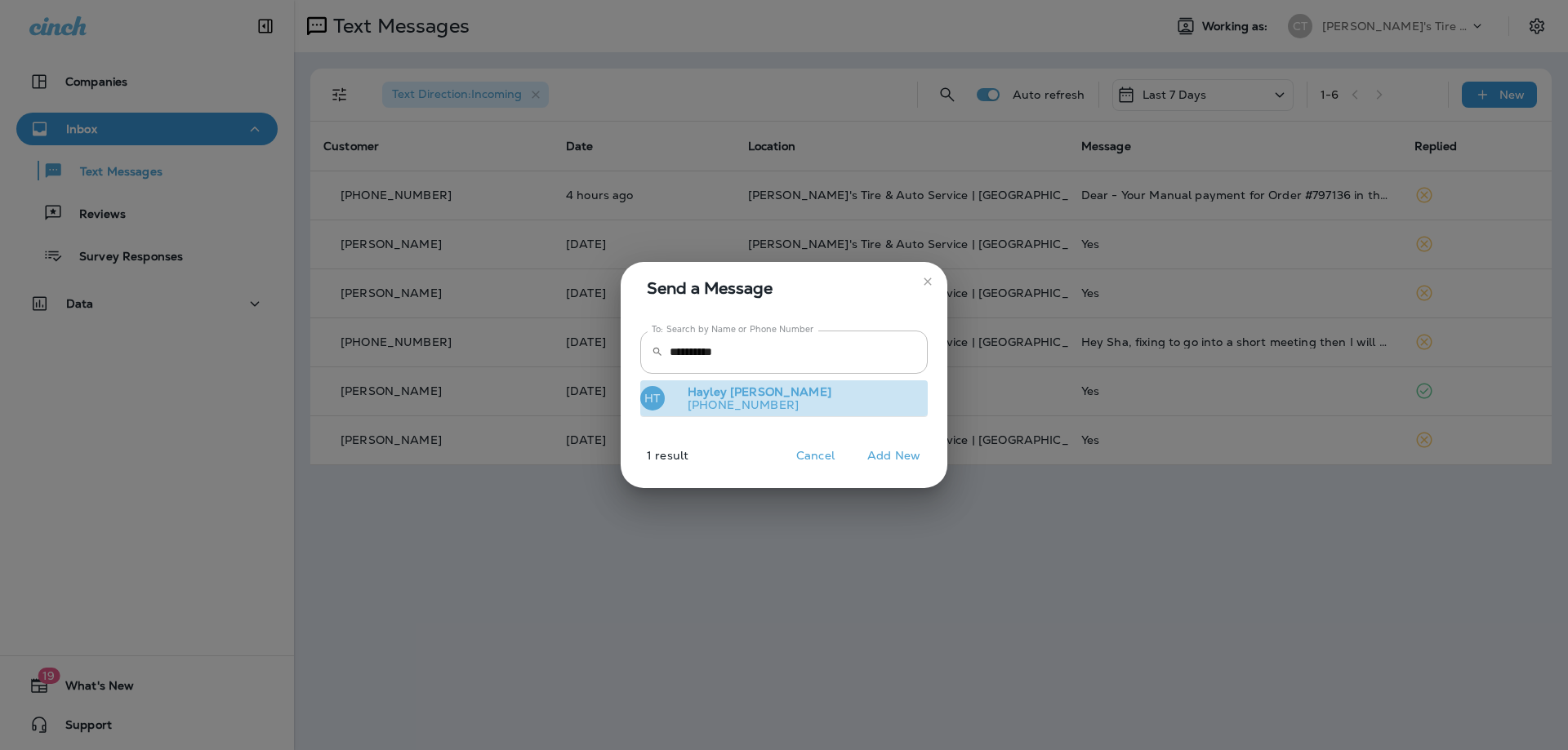
click at [734, 412] on button "HT Hayley Thibodeaux +13614463215" at bounding box center [783, 399] width 287 height 38
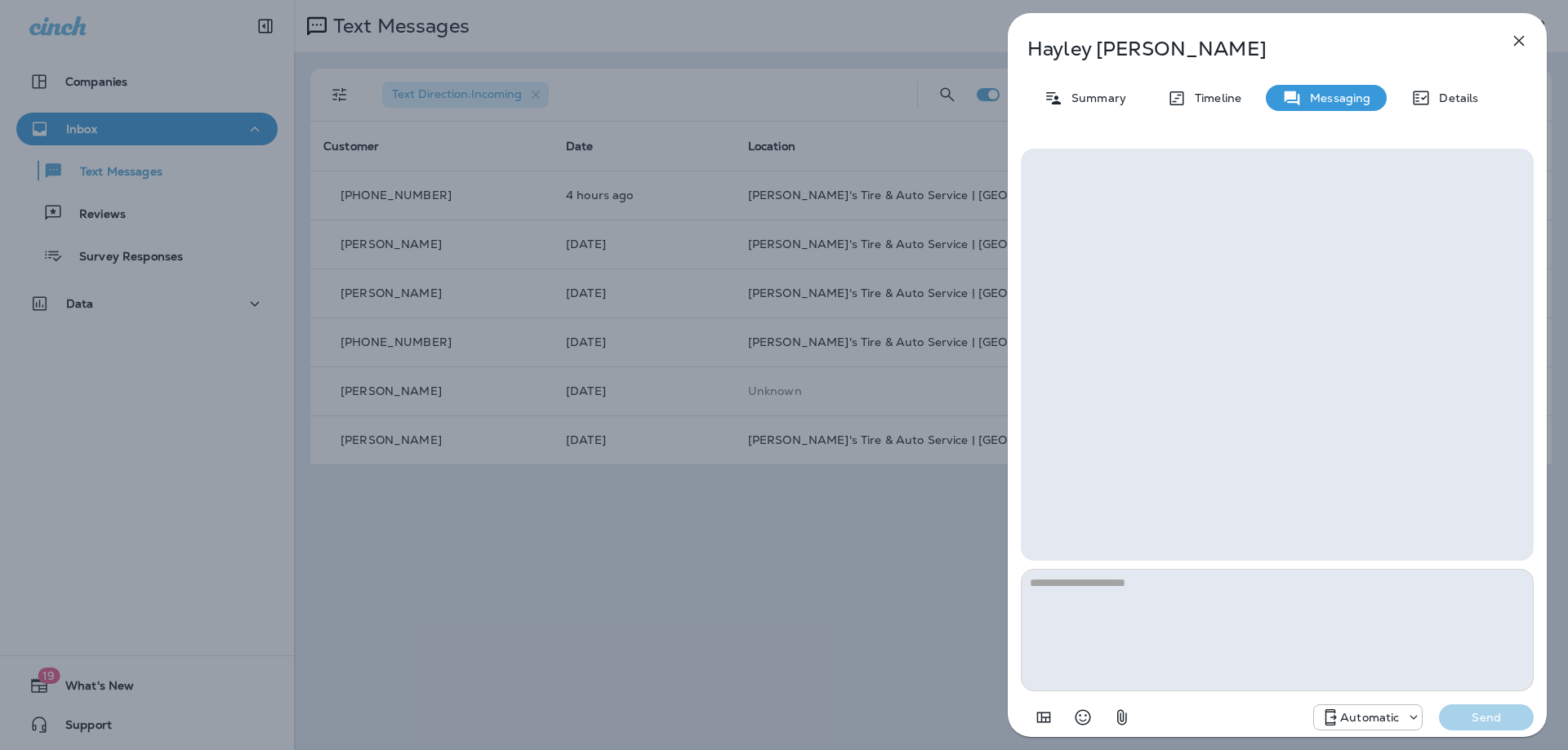
click at [1133, 615] on textarea at bounding box center [1277, 630] width 513 height 122
type textarea "*****"
click at [1485, 721] on p "Send" at bounding box center [1486, 717] width 68 height 14
click at [1524, 48] on icon "button" at bounding box center [1518, 40] width 19 height 19
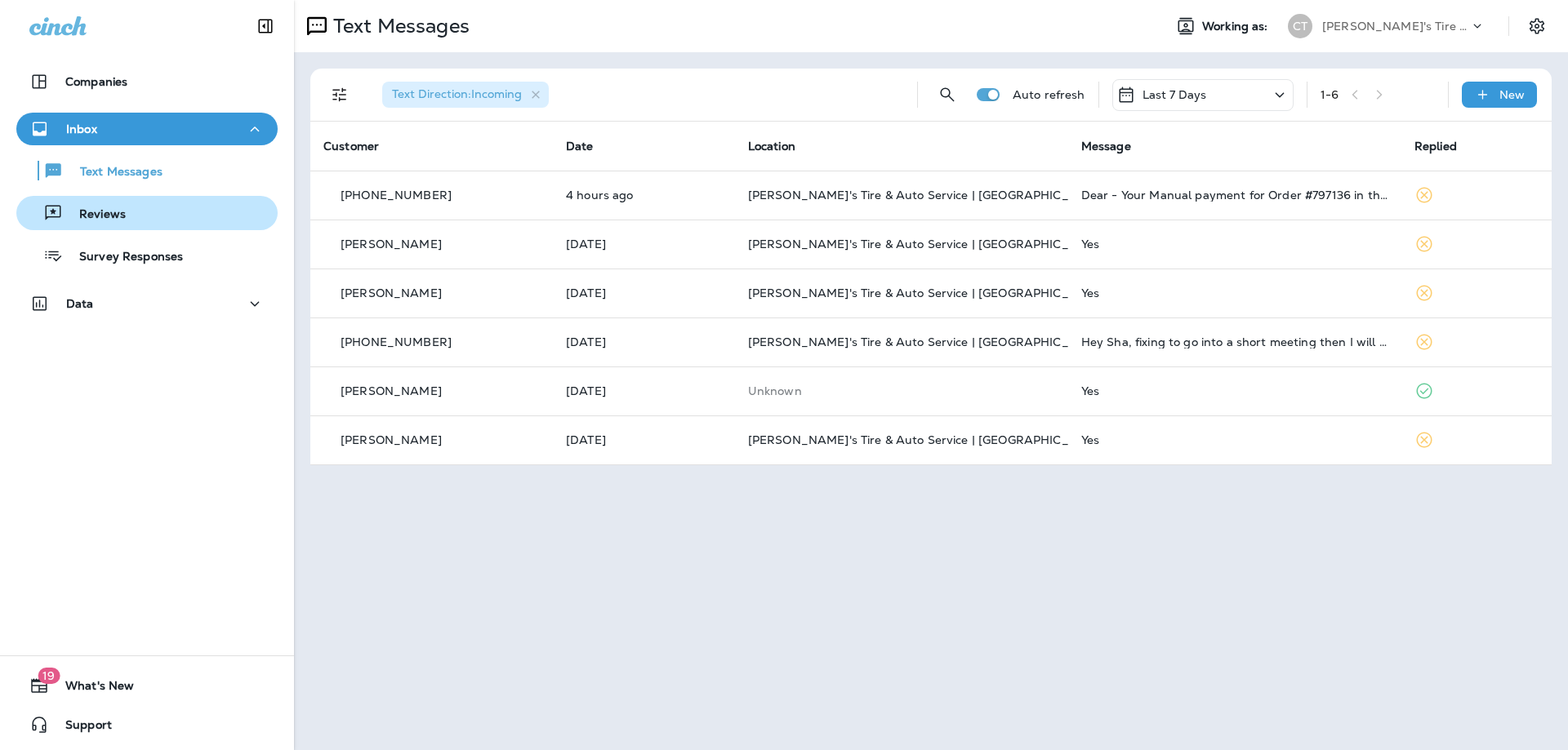
click at [122, 202] on div "Reviews" at bounding box center [74, 213] width 103 height 24
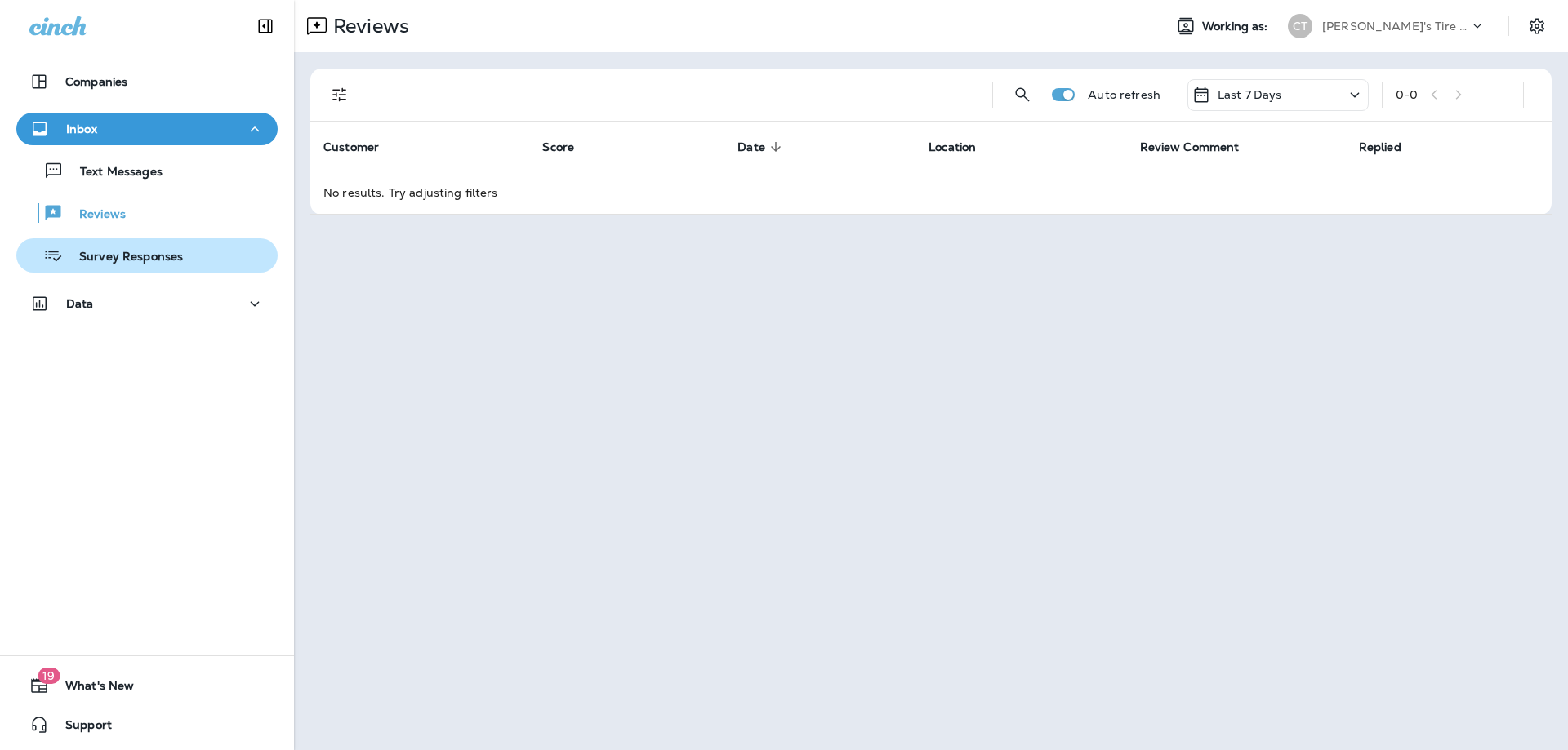
click at [147, 263] on p "Survey Responses" at bounding box center [123, 258] width 120 height 15
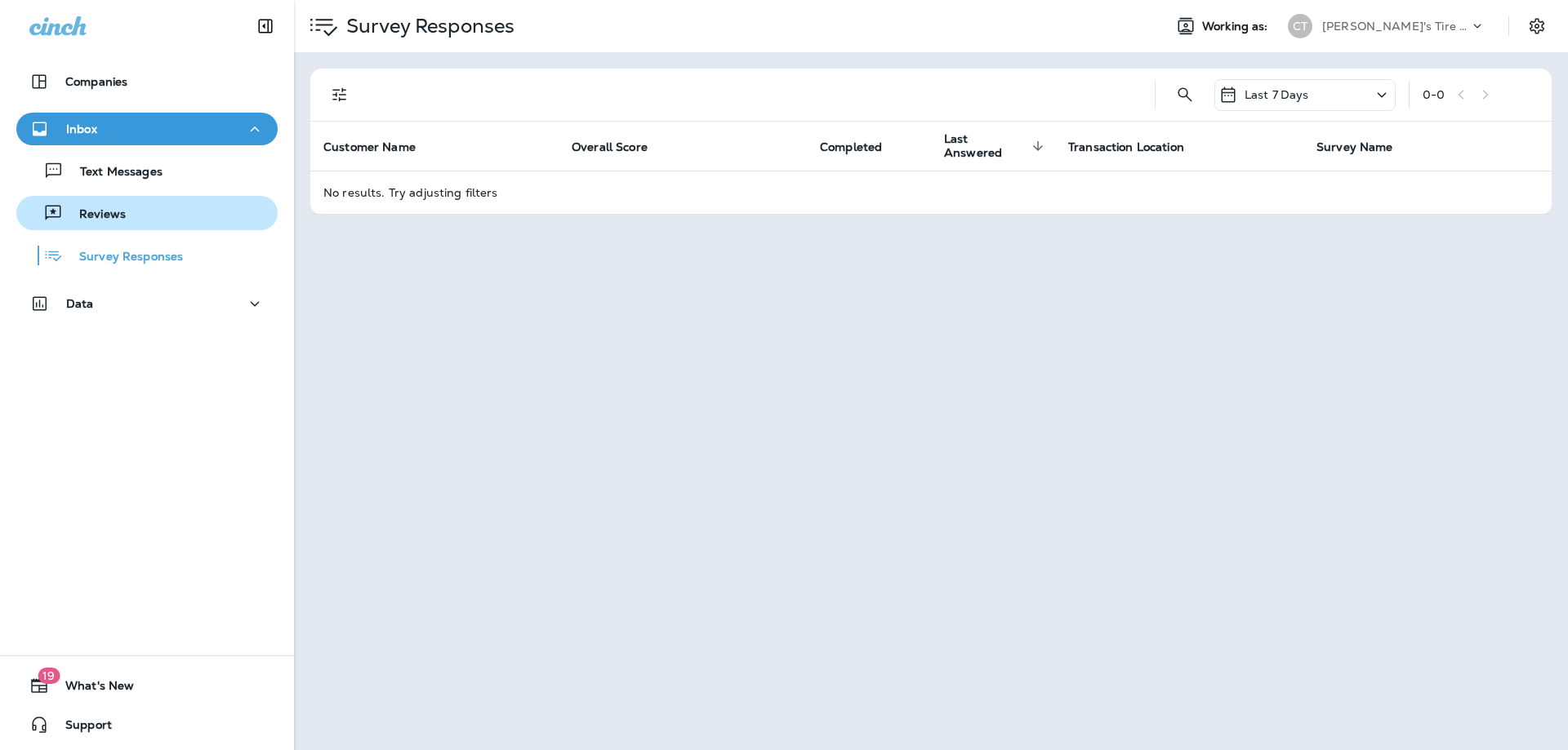
click at [144, 225] on div "Reviews" at bounding box center [147, 213] width 248 height 24
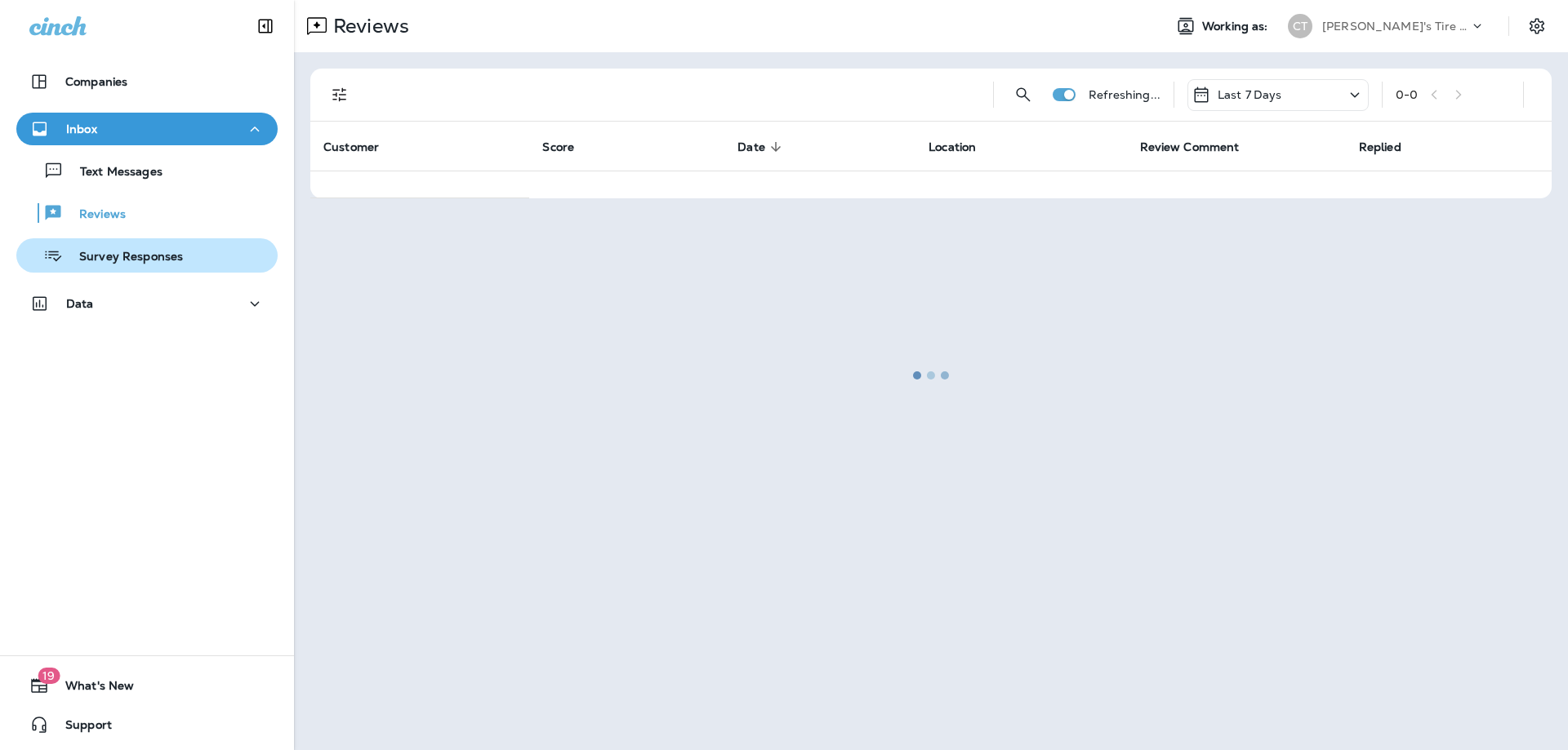
click at [141, 250] on p "Survey Responses" at bounding box center [123, 258] width 120 height 15
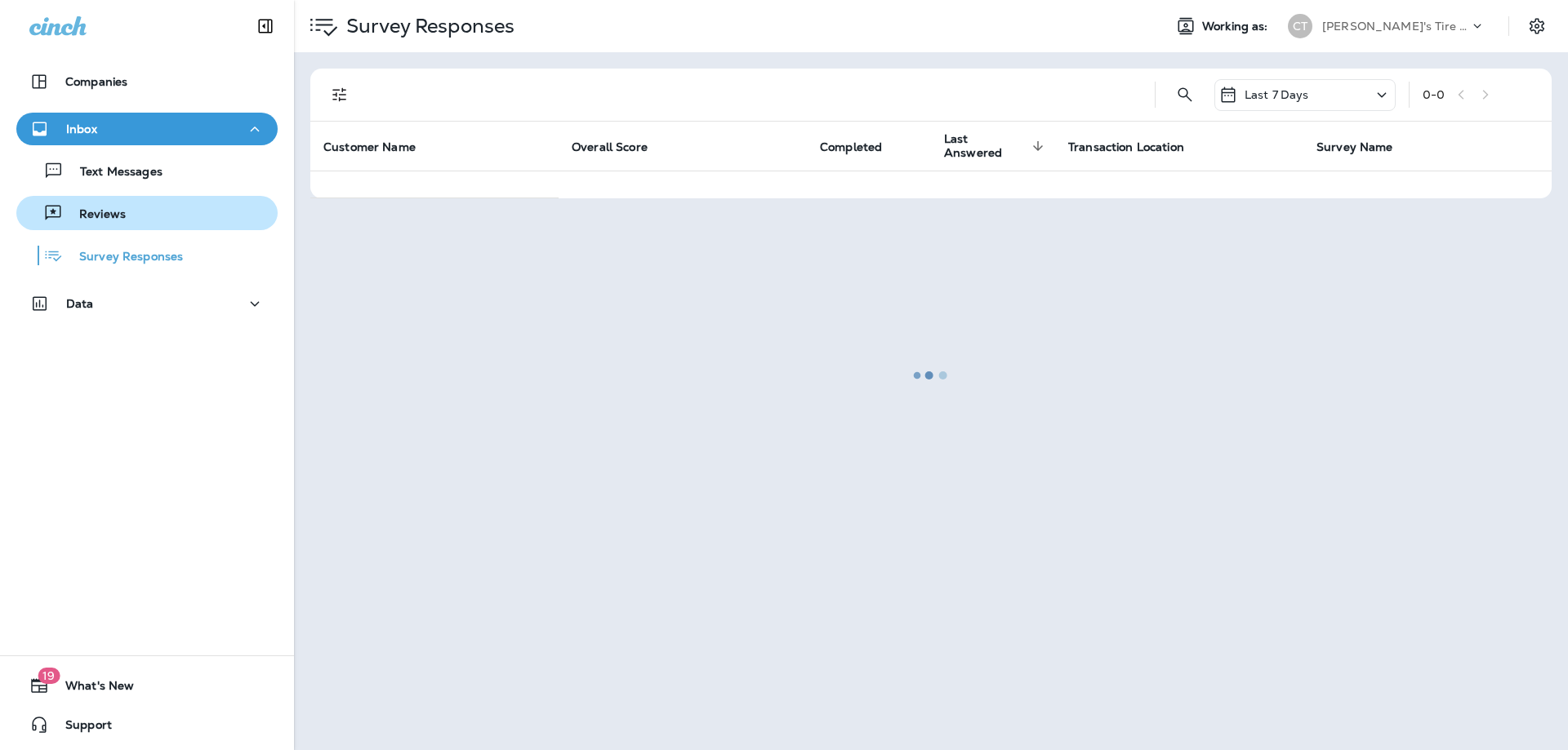
click at [134, 226] on button "Reviews" at bounding box center [147, 213] width 261 height 35
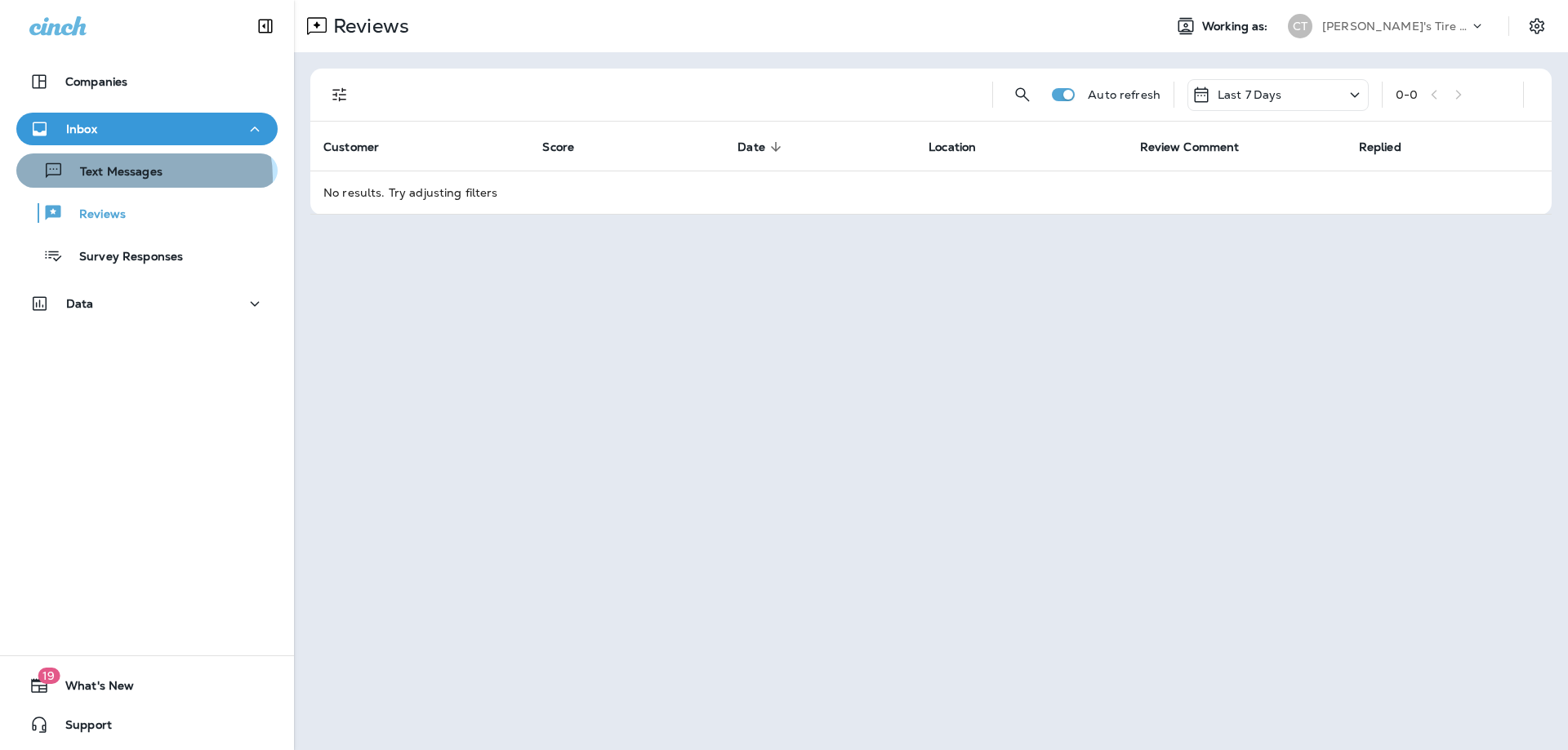
click at [137, 178] on p "Text Messages" at bounding box center [113, 173] width 99 height 15
click at [113, 168] on p "Text Messages" at bounding box center [113, 173] width 99 height 15
